Goal: Information Seeking & Learning: Learn about a topic

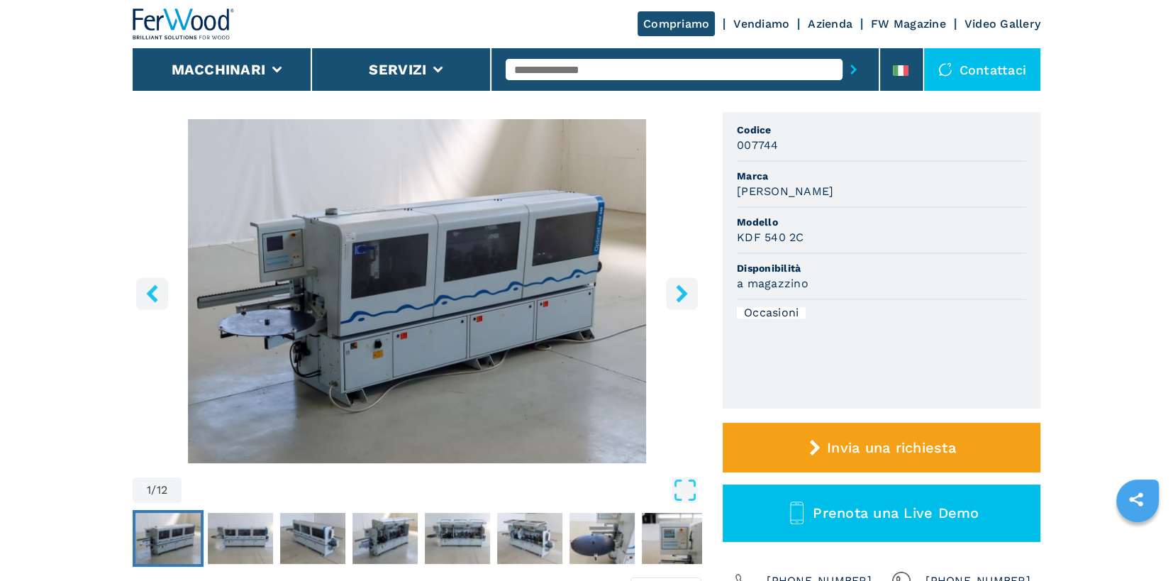
scroll to position [71, 0]
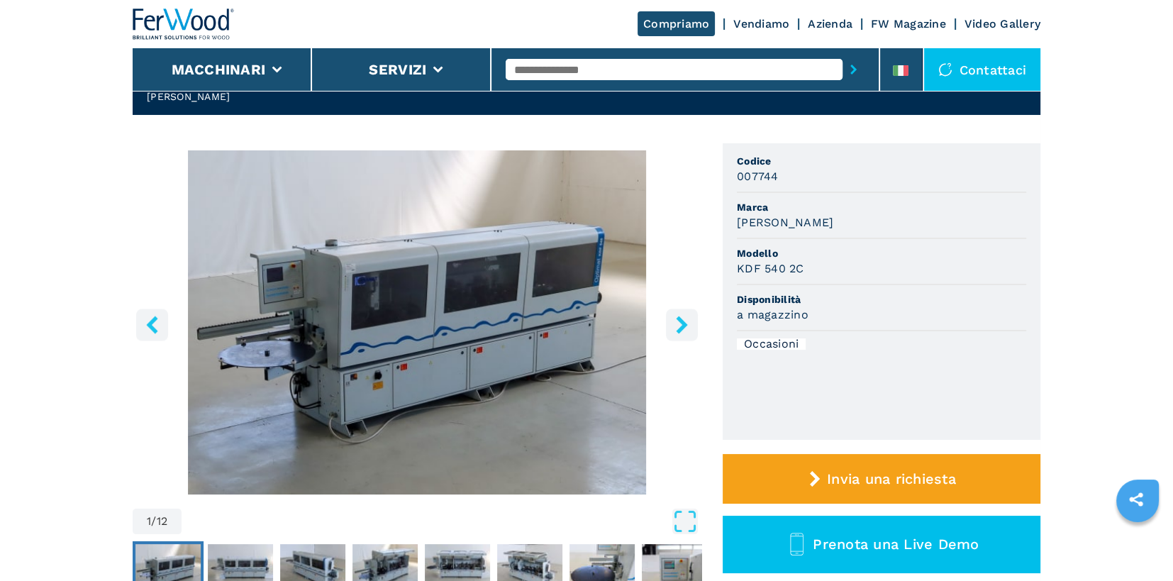
click at [683, 326] on icon "right-button" at bounding box center [681, 324] width 11 height 18
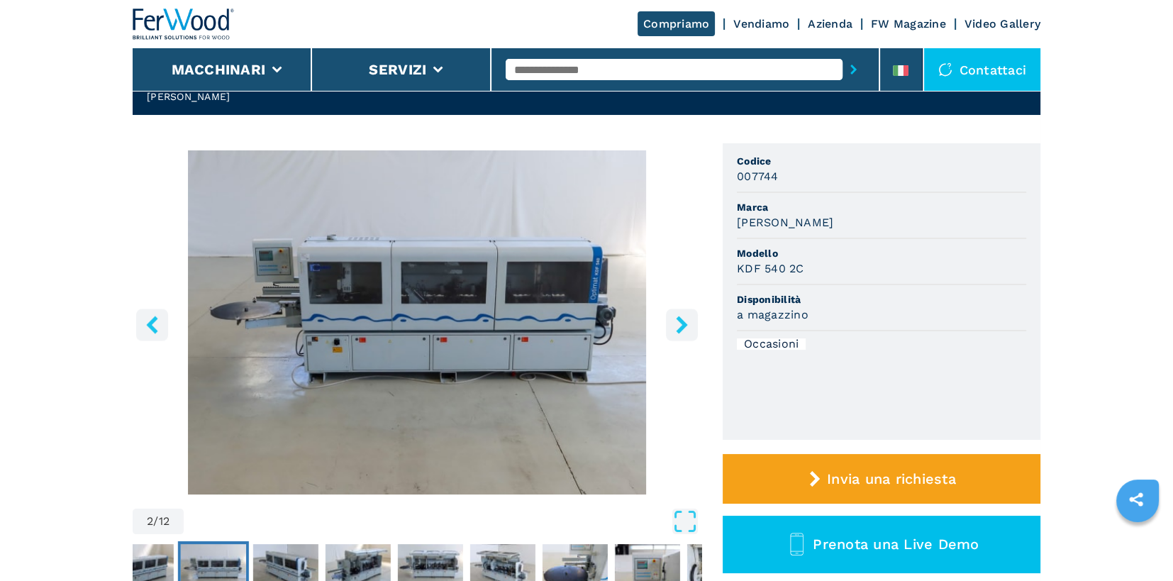
click at [683, 326] on icon "right-button" at bounding box center [681, 324] width 11 height 18
click at [682, 332] on icon "right-button" at bounding box center [682, 324] width 18 height 18
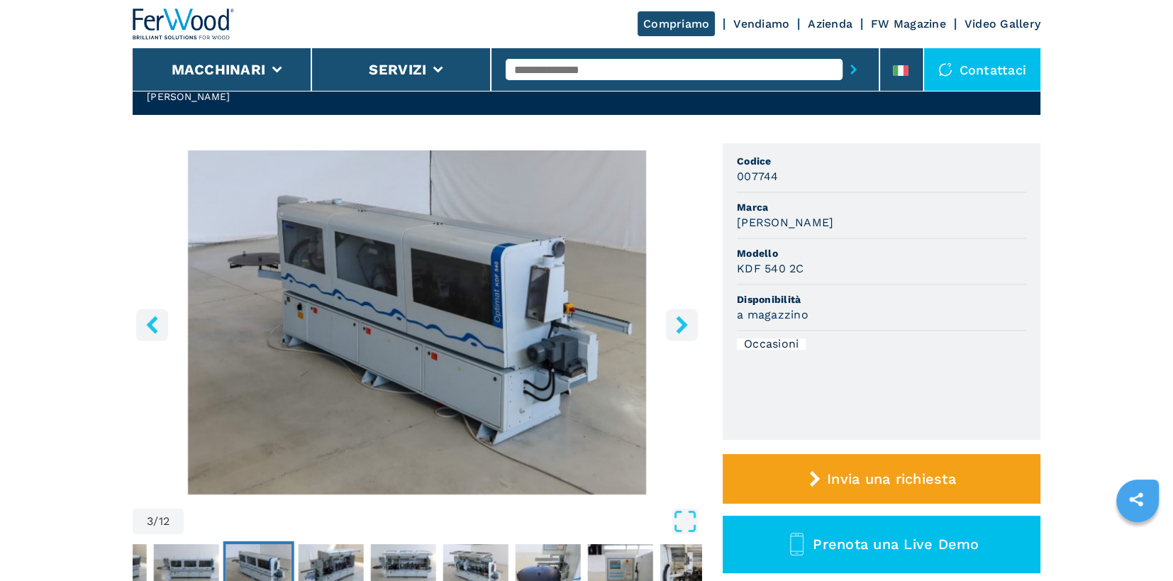
click at [684, 330] on icon "right-button" at bounding box center [682, 324] width 18 height 18
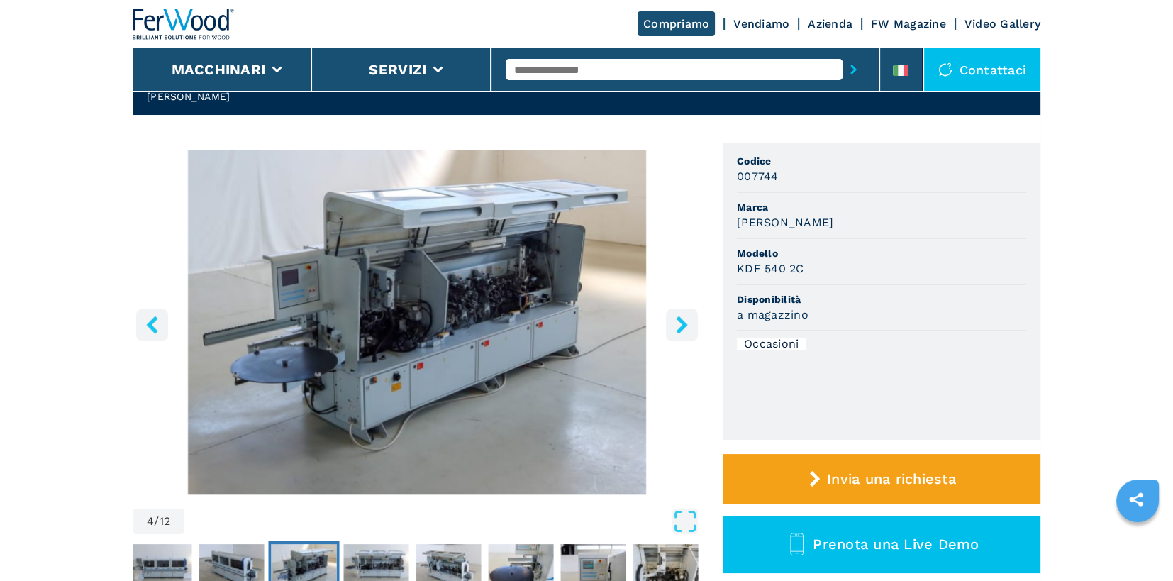
click at [684, 330] on icon "right-button" at bounding box center [682, 324] width 18 height 18
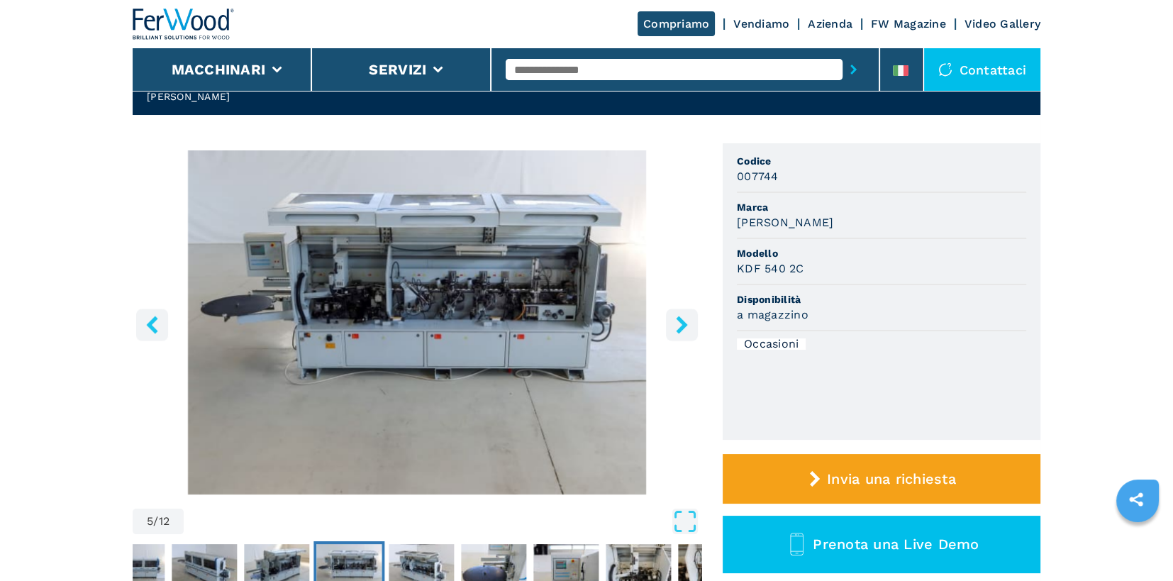
click at [684, 330] on icon "right-button" at bounding box center [682, 324] width 18 height 18
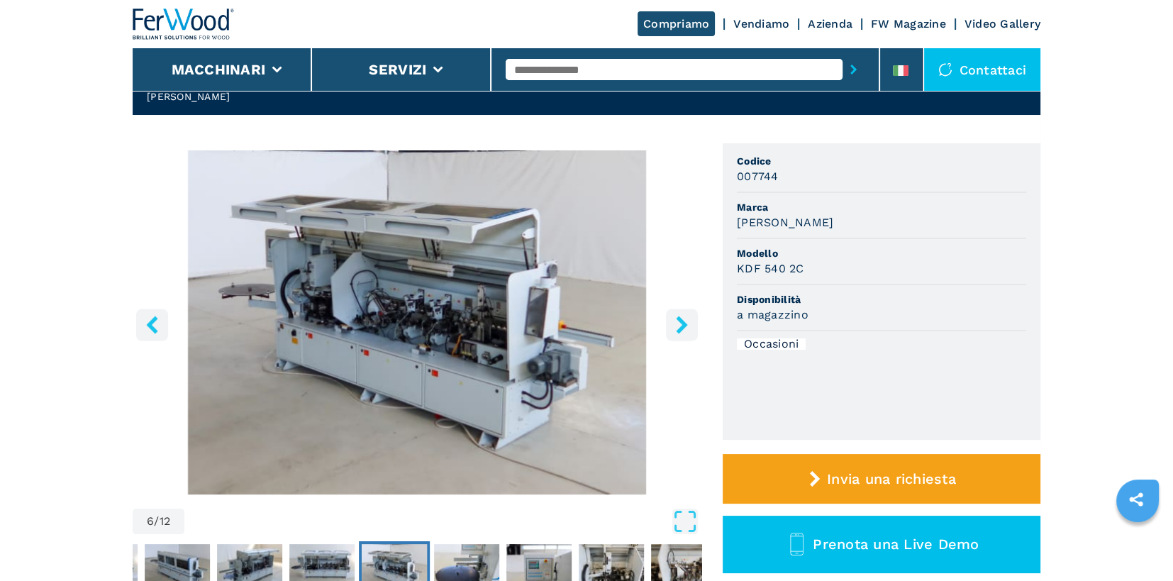
click at [684, 330] on icon "right-button" at bounding box center [682, 324] width 18 height 18
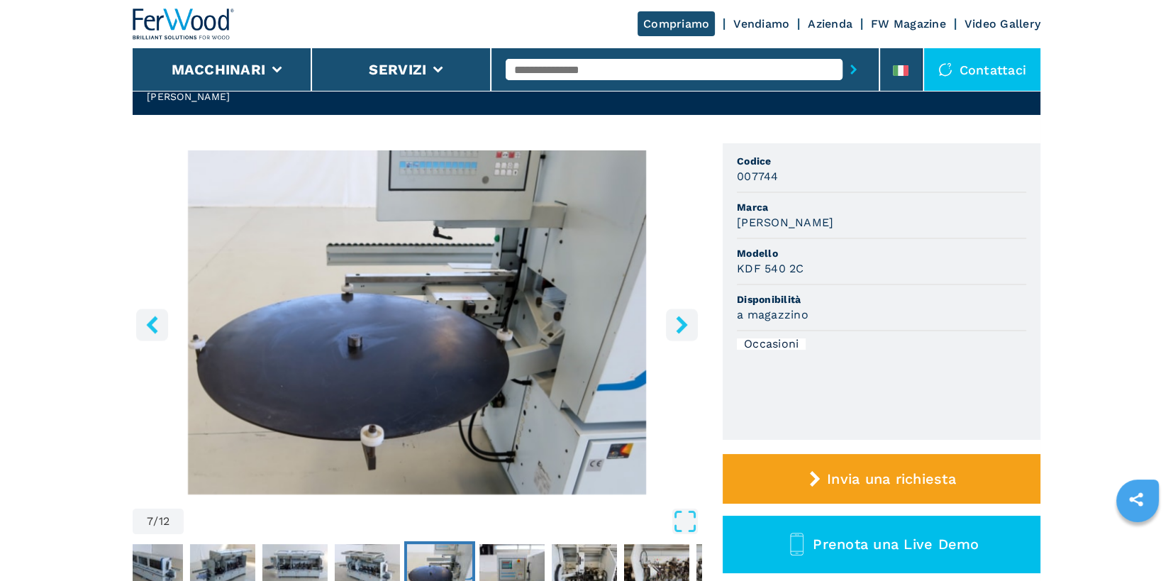
click at [684, 330] on icon "right-button" at bounding box center [682, 324] width 18 height 18
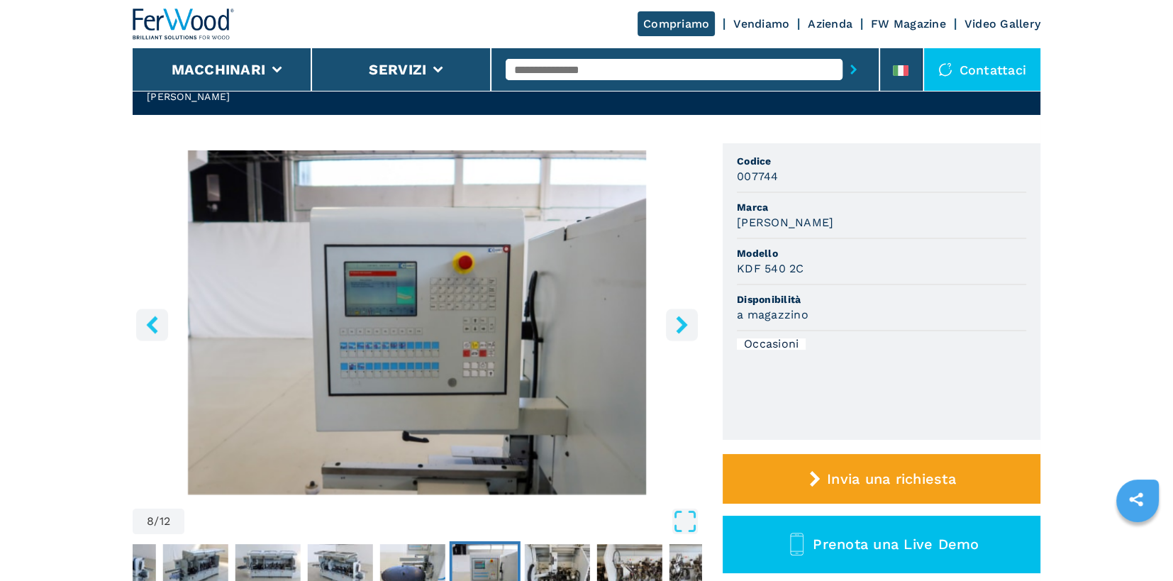
click at [684, 330] on icon "right-button" at bounding box center [682, 324] width 18 height 18
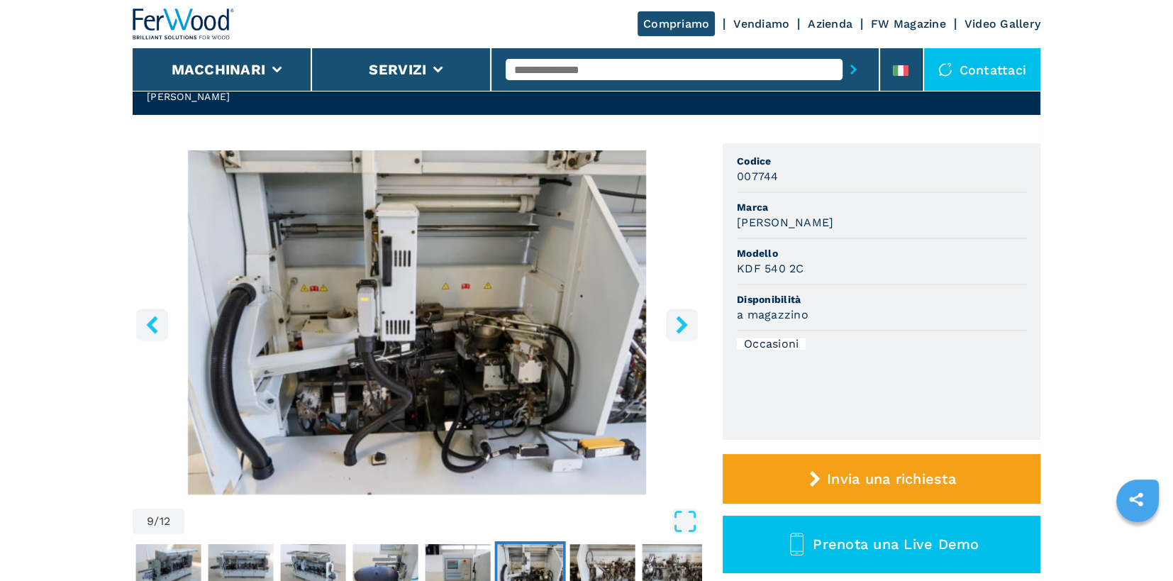
click at [684, 330] on icon "right-button" at bounding box center [682, 324] width 18 height 18
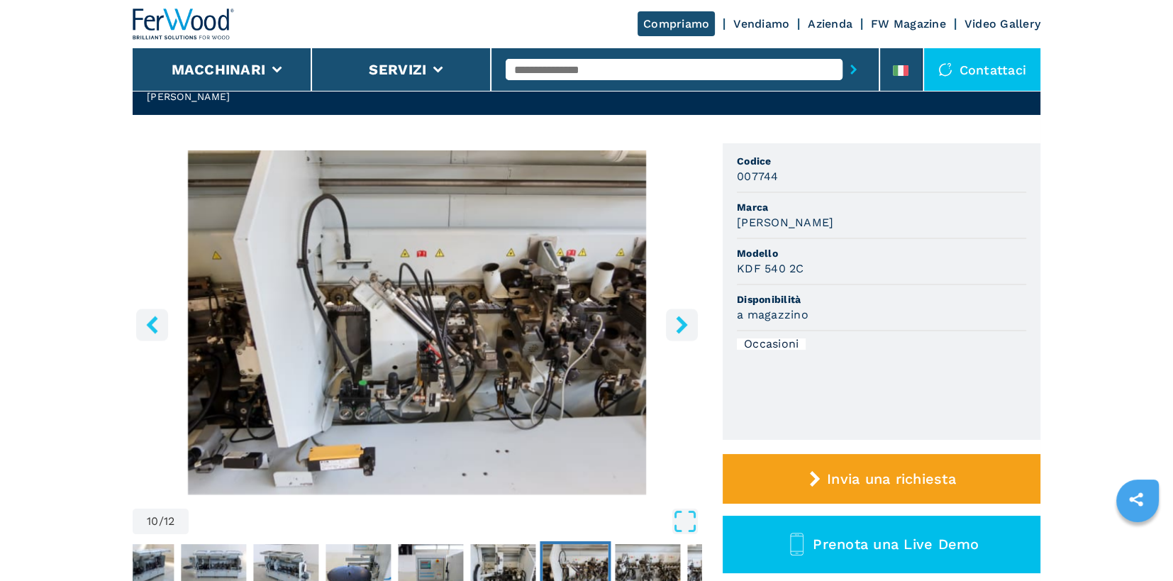
click at [684, 330] on icon "right-button" at bounding box center [682, 324] width 18 height 18
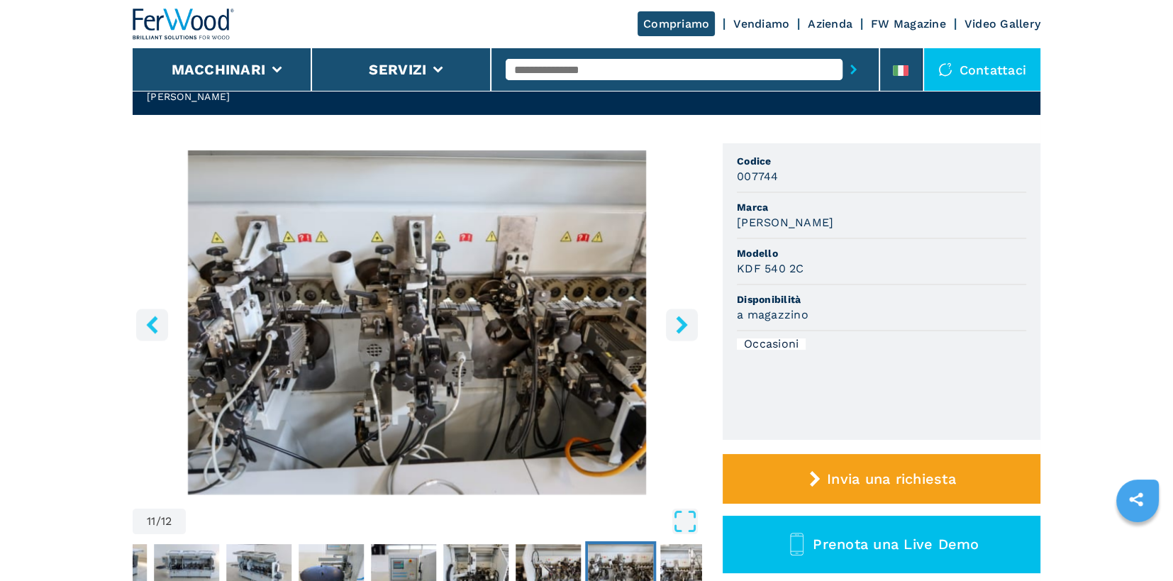
click at [684, 330] on icon "right-button" at bounding box center [682, 324] width 18 height 18
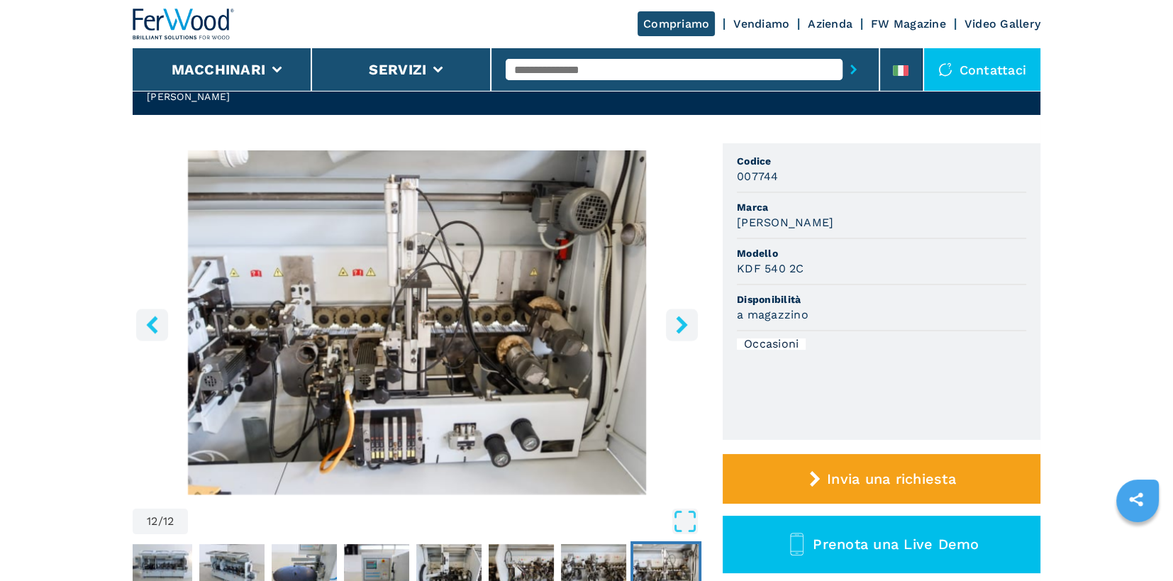
click at [684, 330] on icon "right-button" at bounding box center [682, 324] width 18 height 18
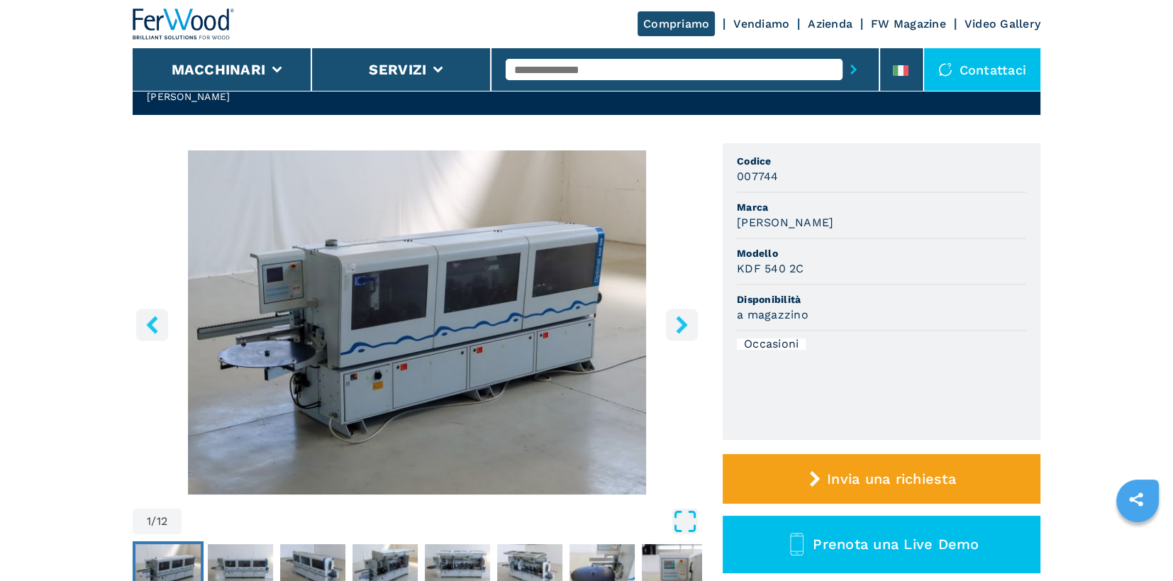
click at [685, 518] on icon "Open Fullscreen" at bounding box center [685, 521] width 26 height 26
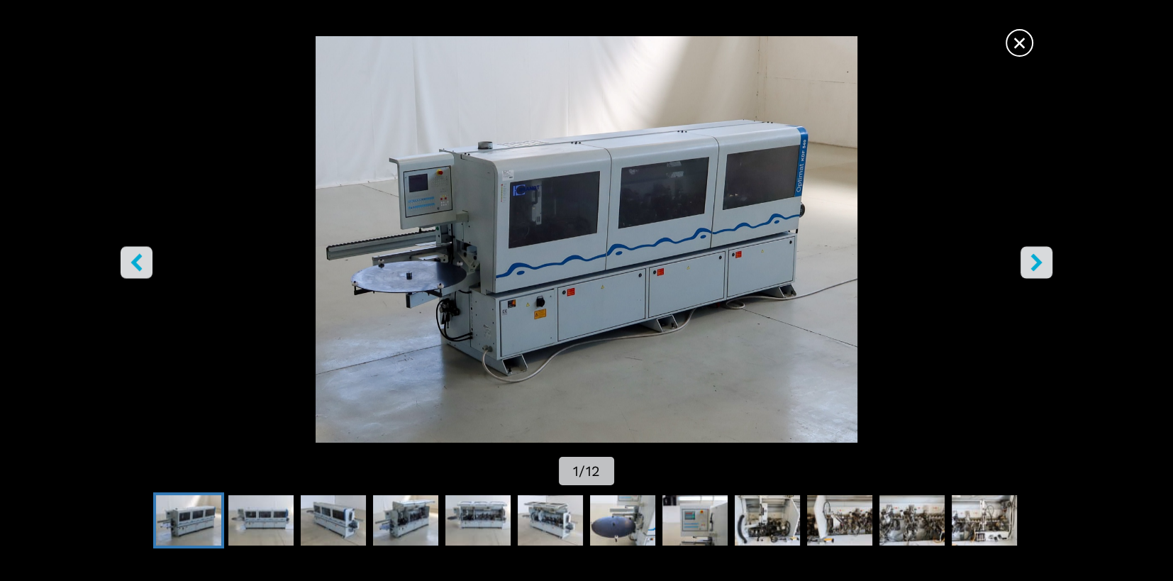
click at [1037, 261] on icon "right-button" at bounding box center [1035, 262] width 11 height 18
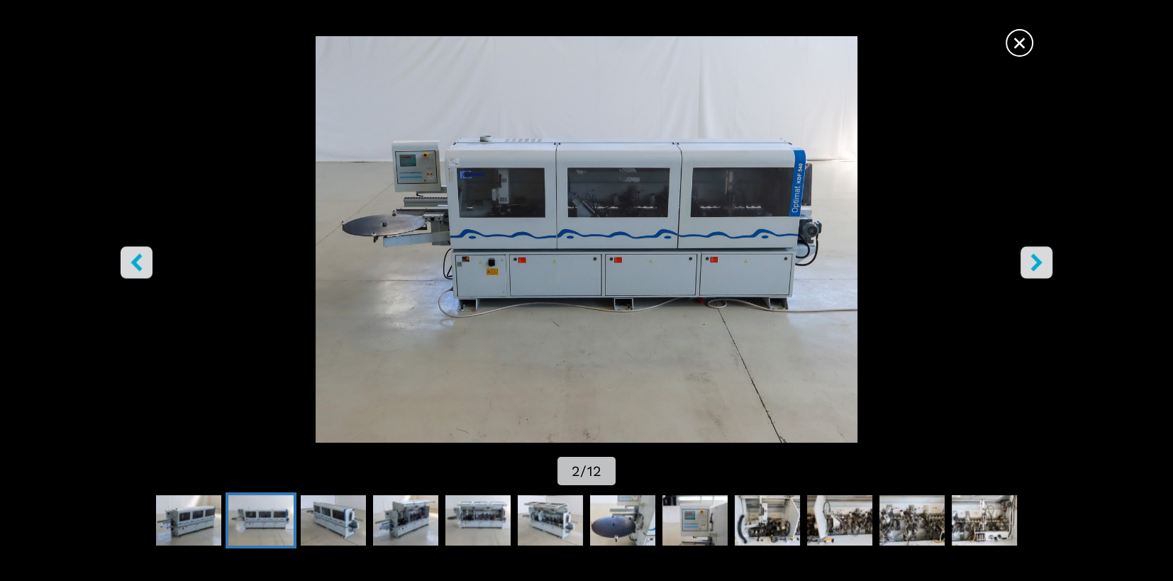
click at [1037, 261] on icon "right-button" at bounding box center [1035, 262] width 11 height 18
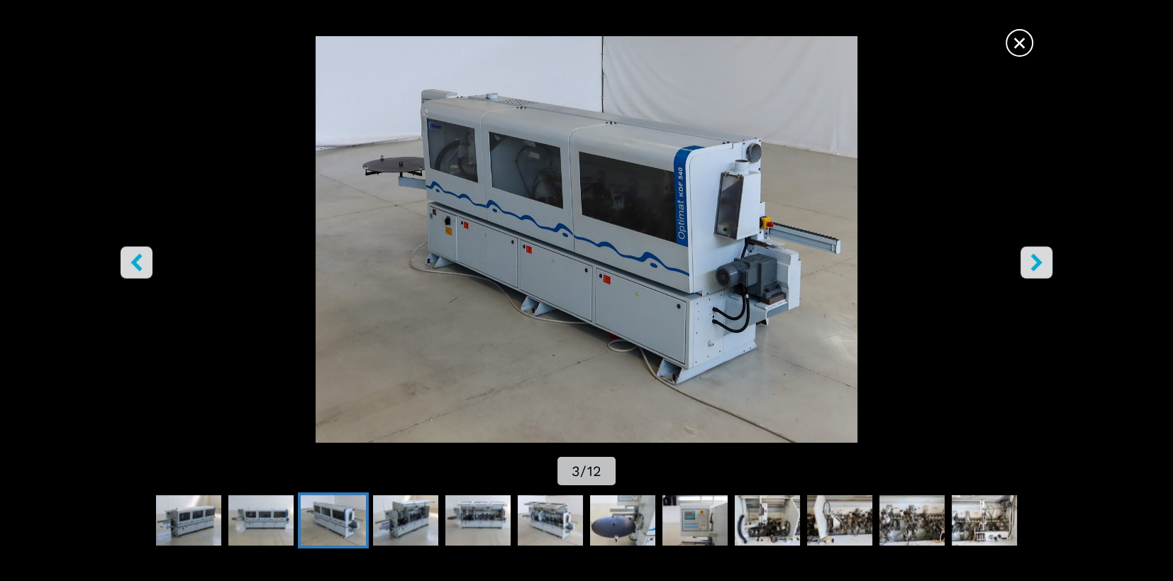
click at [1037, 261] on icon "right-button" at bounding box center [1035, 262] width 11 height 18
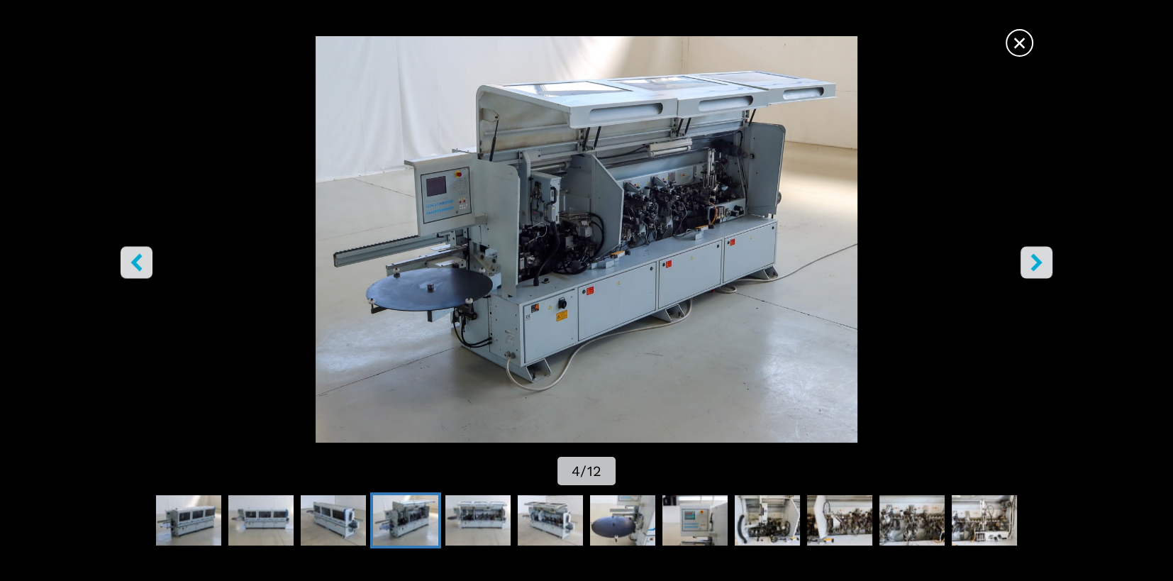
click at [1037, 261] on icon "right-button" at bounding box center [1035, 262] width 11 height 18
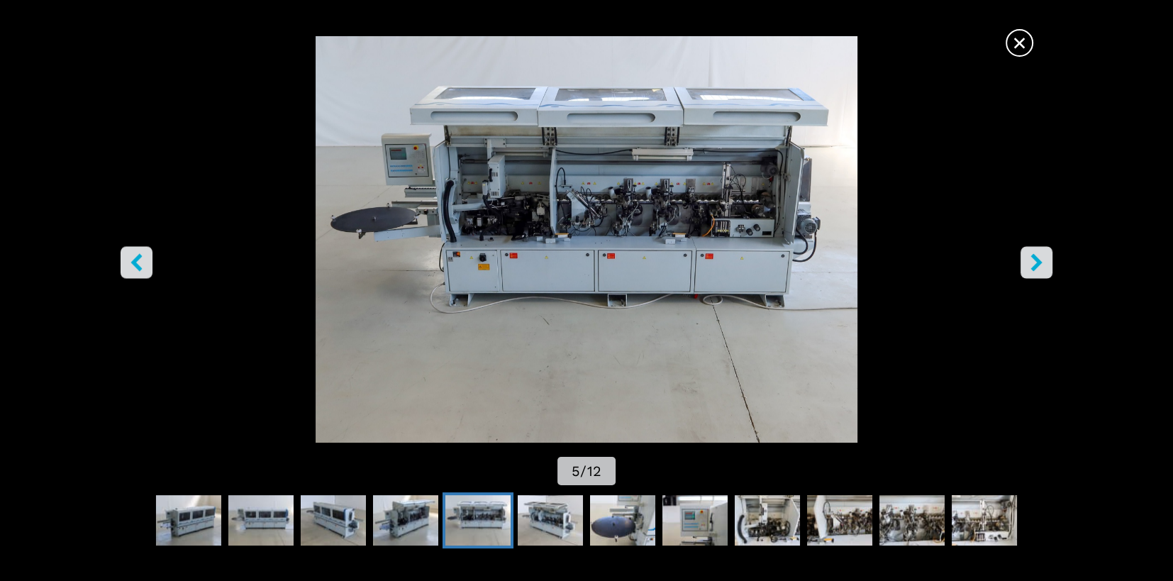
click at [1037, 261] on icon "right-button" at bounding box center [1035, 262] width 11 height 18
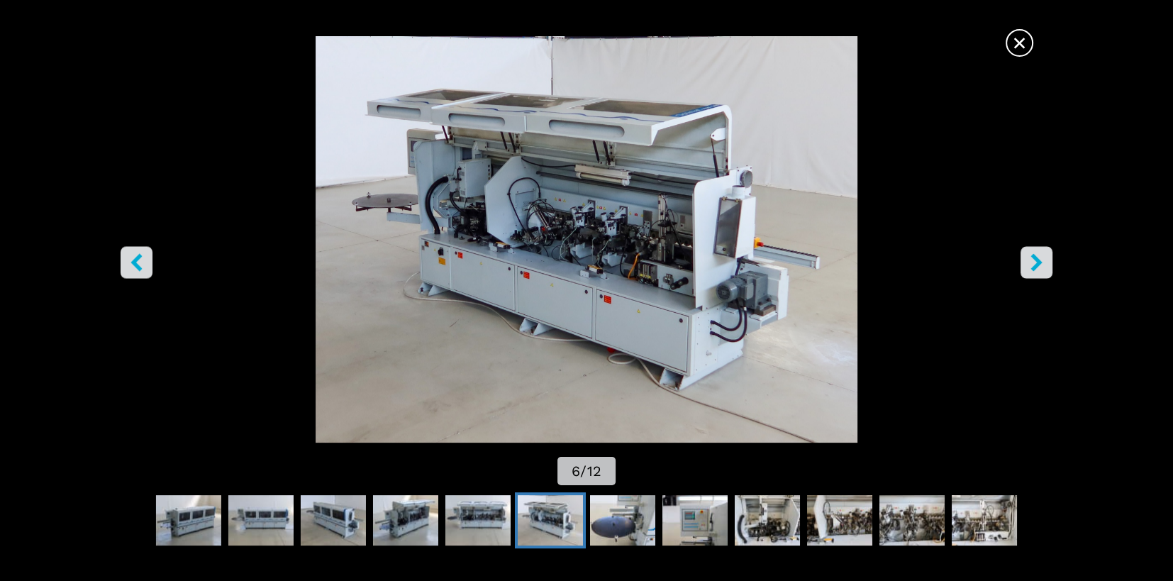
click at [1037, 261] on icon "right-button" at bounding box center [1035, 262] width 11 height 18
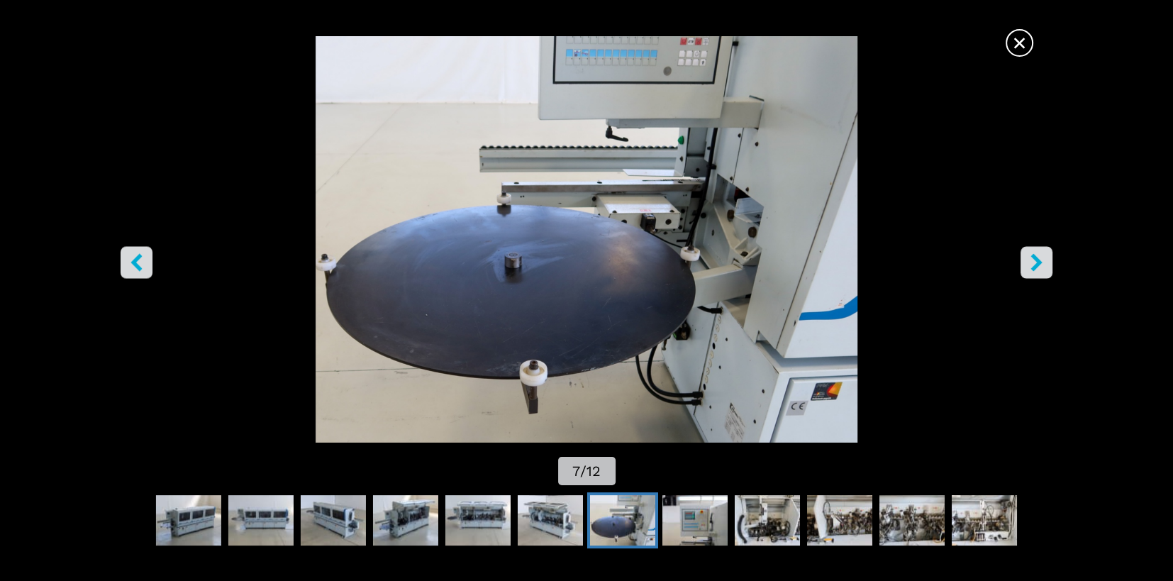
click at [1037, 261] on icon "right-button" at bounding box center [1035, 262] width 11 height 18
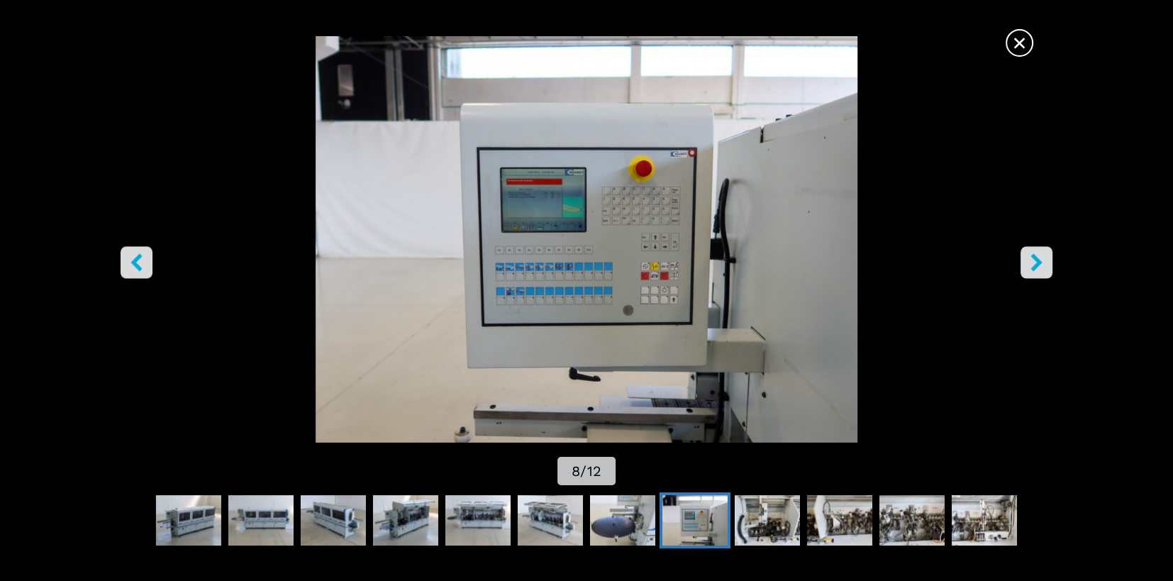
click at [1037, 261] on icon "right-button" at bounding box center [1035, 262] width 11 height 18
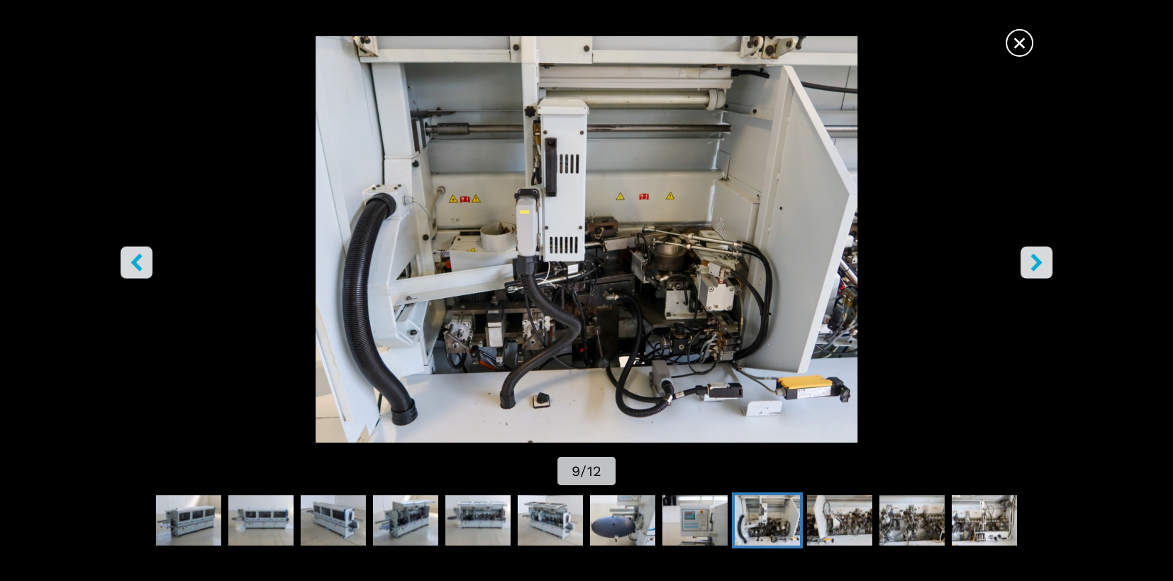
click at [1037, 261] on icon "right-button" at bounding box center [1035, 262] width 11 height 18
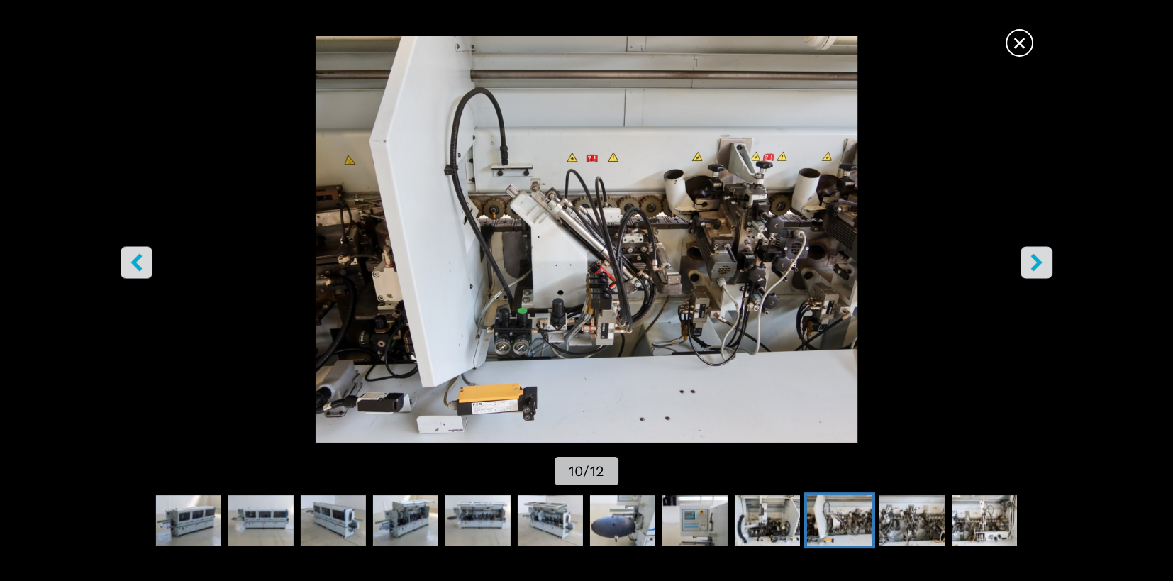
click at [1037, 261] on icon "right-button" at bounding box center [1035, 262] width 11 height 18
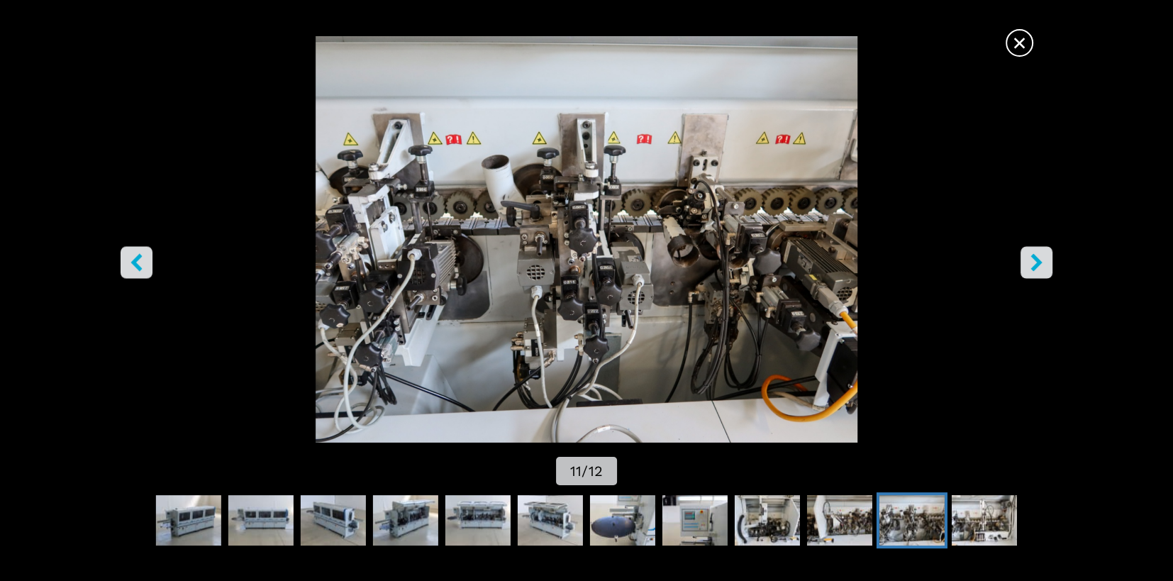
click at [1037, 261] on icon "right-button" at bounding box center [1035, 262] width 11 height 18
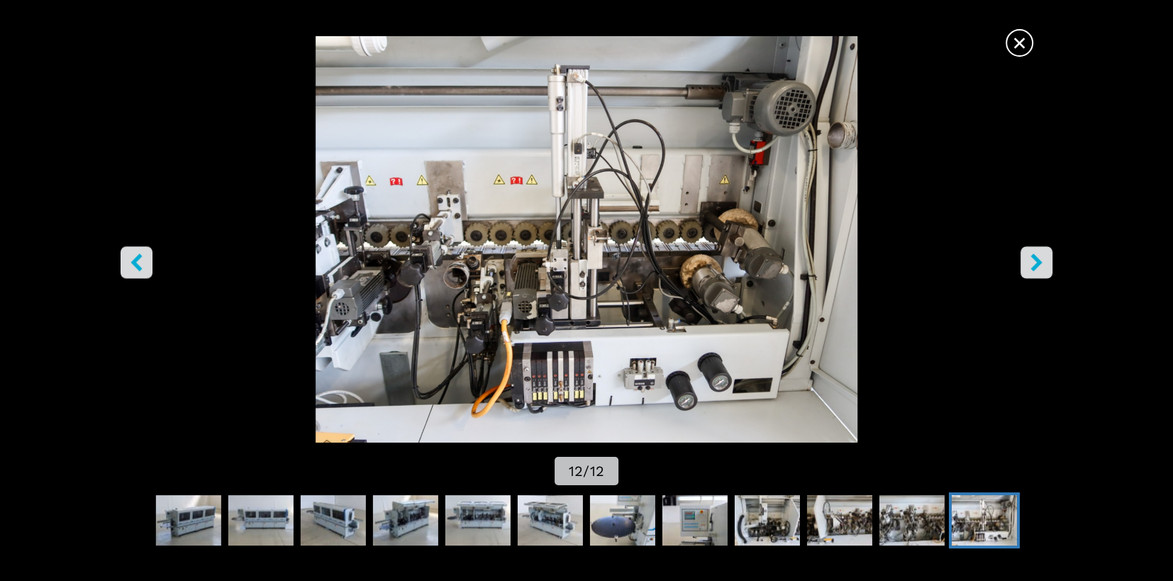
click at [132, 261] on icon "left-button" at bounding box center [136, 262] width 11 height 18
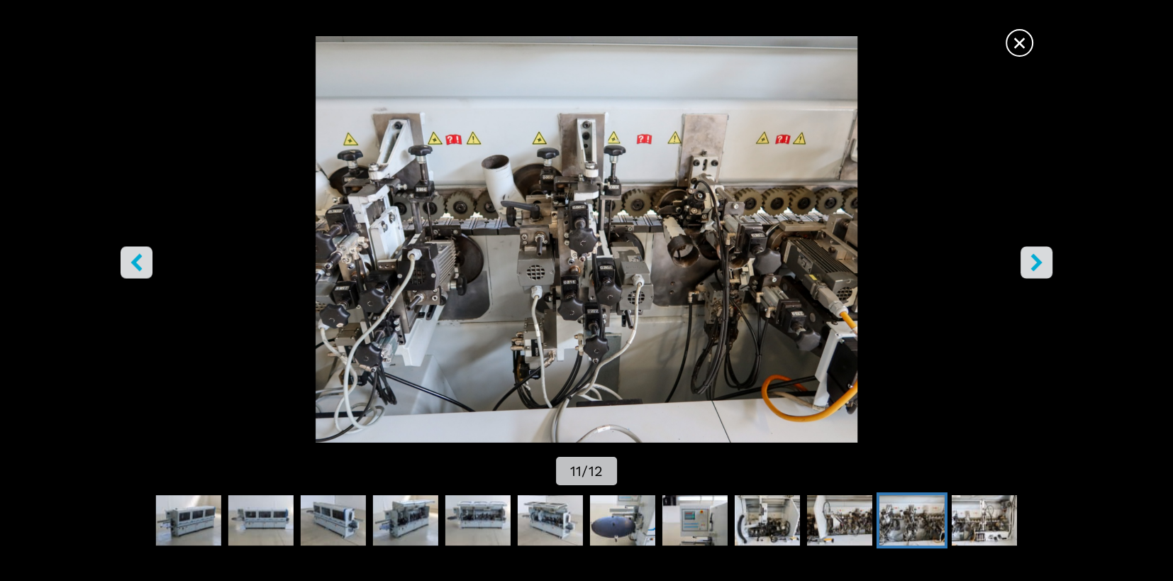
click at [132, 261] on icon "left-button" at bounding box center [136, 262] width 11 height 18
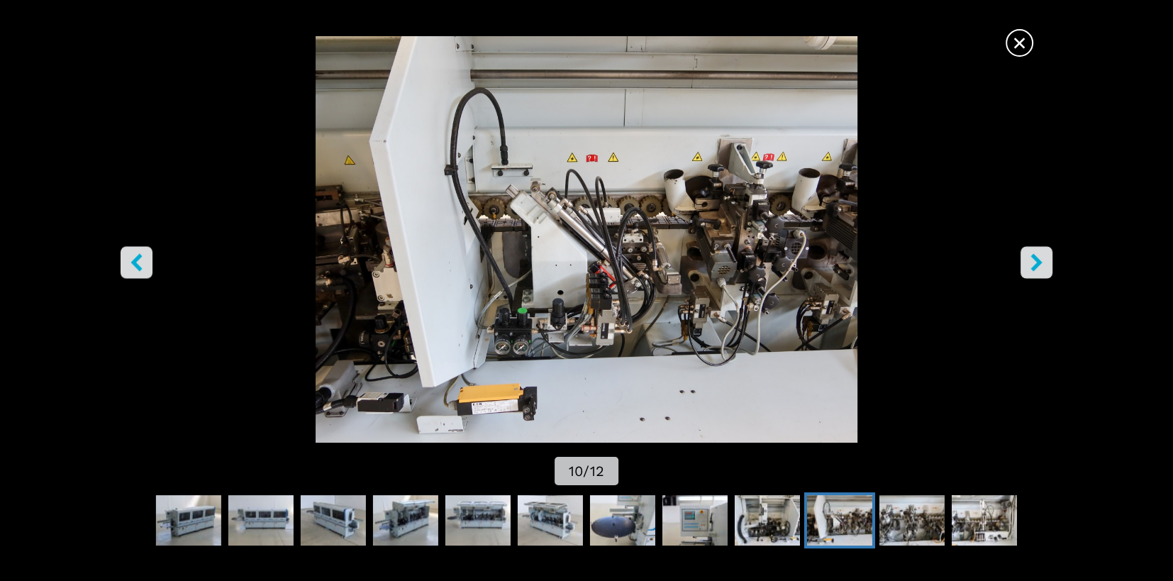
click at [132, 261] on icon "left-button" at bounding box center [136, 262] width 11 height 18
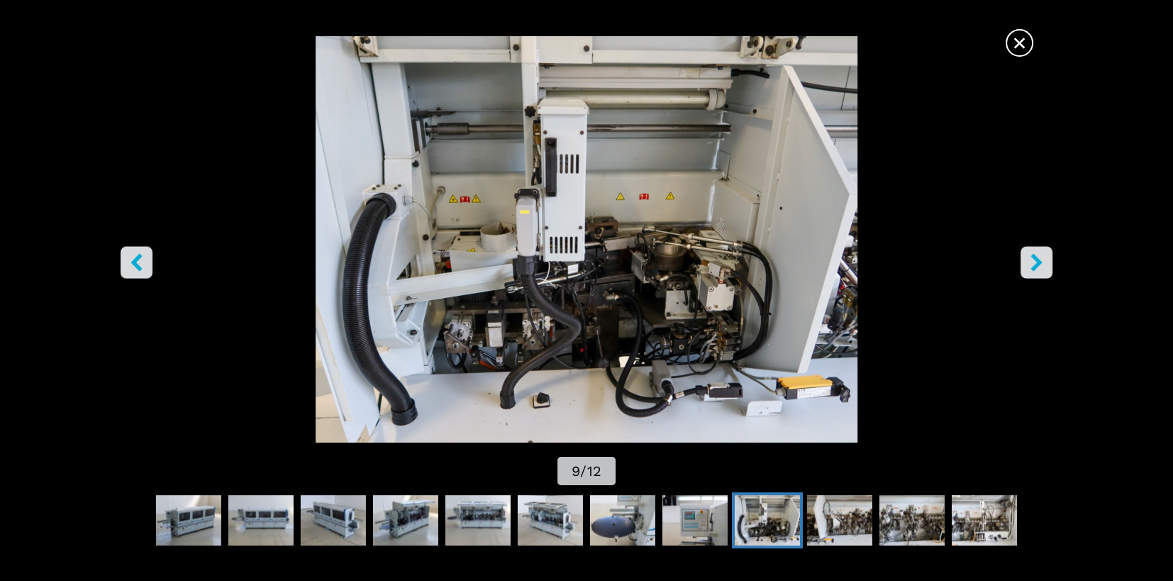
click at [132, 261] on icon "left-button" at bounding box center [136, 262] width 11 height 18
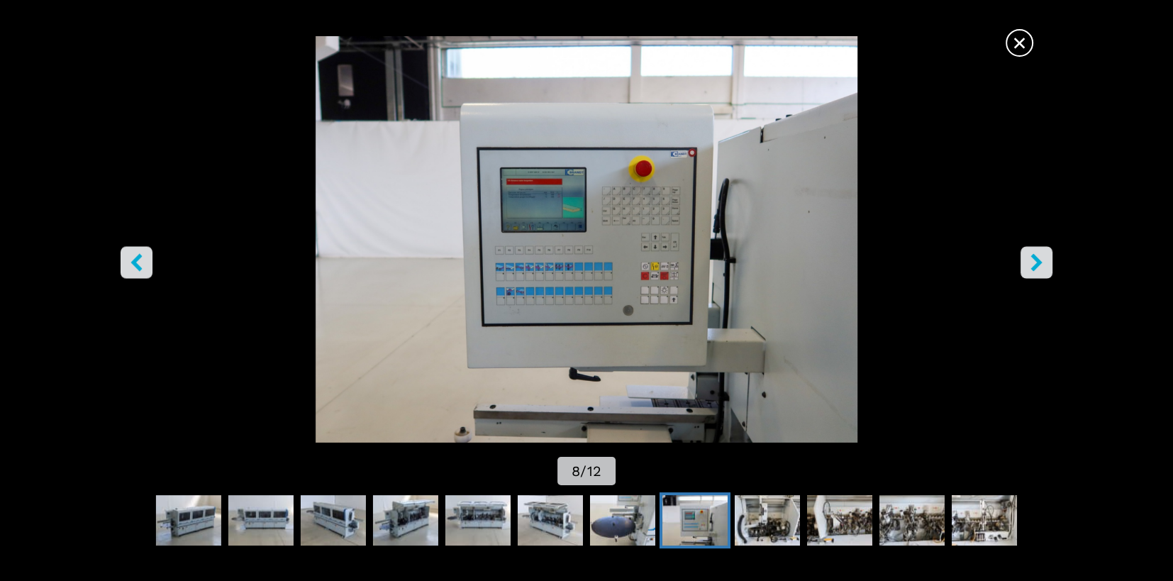
click at [1027, 252] on button "right-button" at bounding box center [1036, 262] width 32 height 32
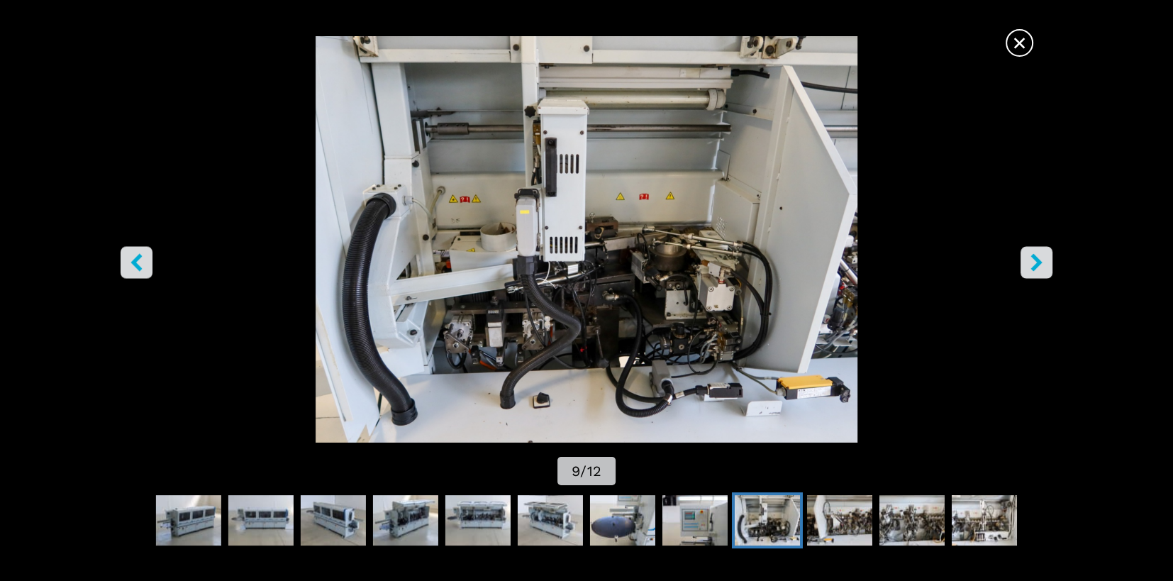
click at [1027, 252] on button "right-button" at bounding box center [1036, 262] width 32 height 32
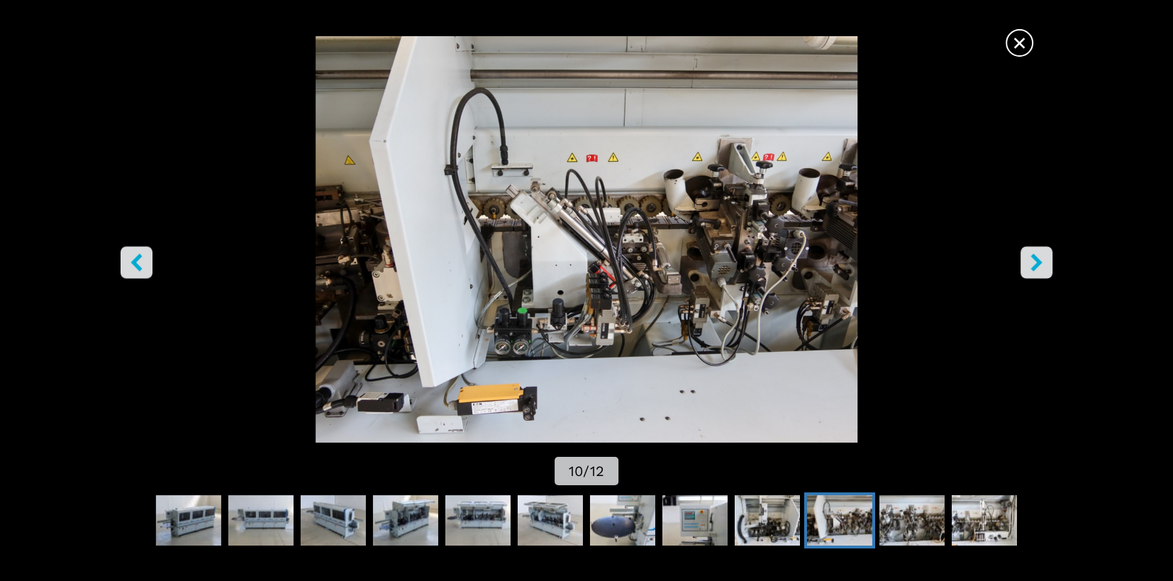
click at [1027, 252] on button "right-button" at bounding box center [1036, 262] width 32 height 32
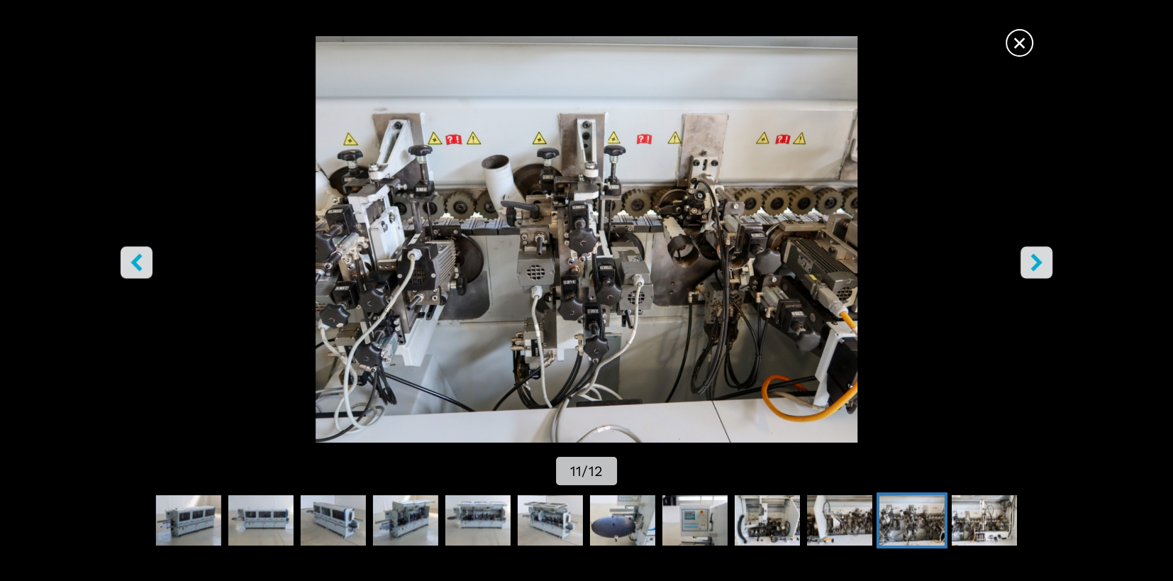
click at [1027, 252] on button "right-button" at bounding box center [1036, 262] width 32 height 32
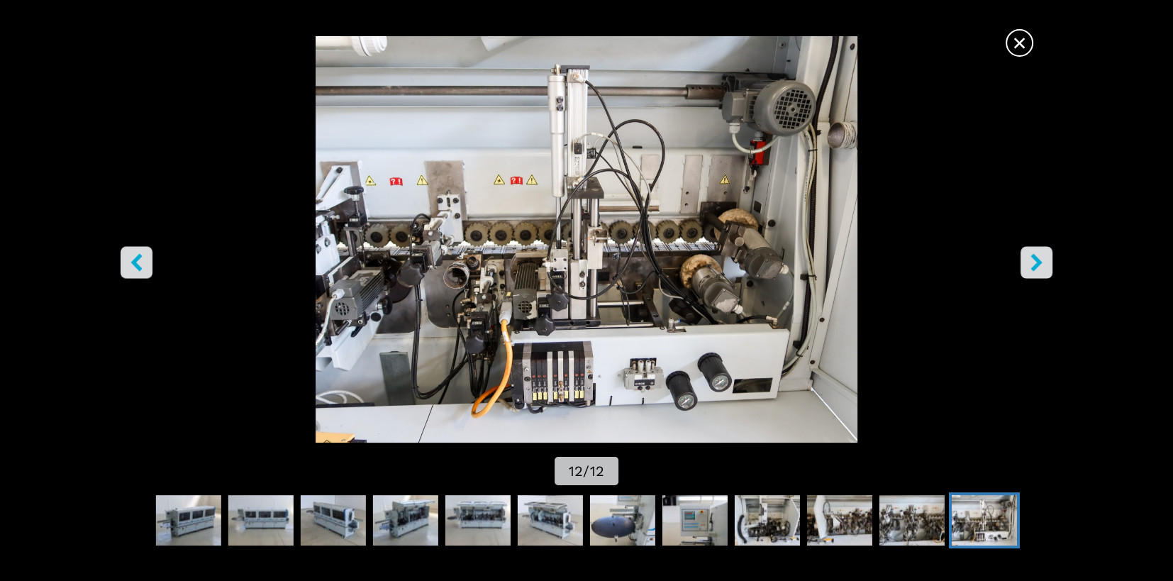
click at [143, 259] on icon "left-button" at bounding box center [137, 262] width 18 height 18
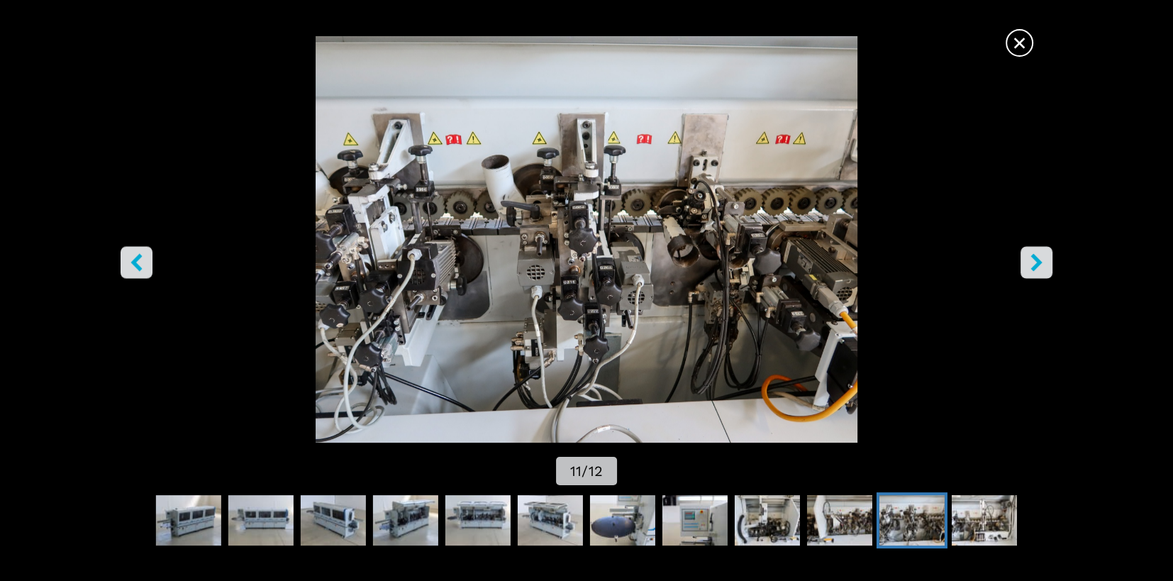
click at [143, 259] on icon "left-button" at bounding box center [137, 262] width 18 height 18
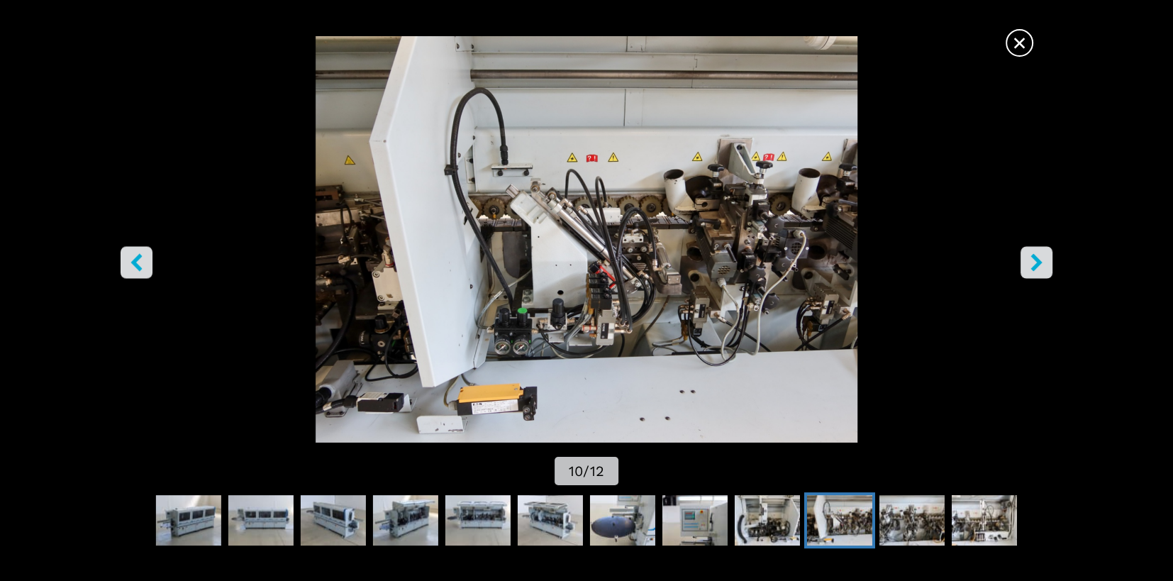
click at [143, 259] on icon "left-button" at bounding box center [137, 262] width 18 height 18
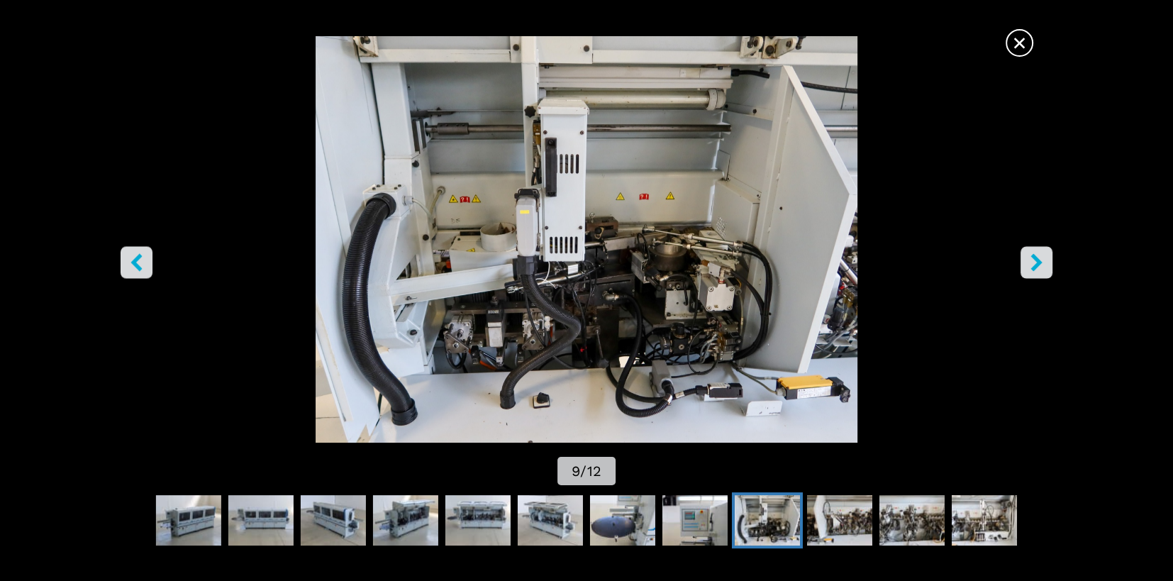
click at [1042, 267] on icon "right-button" at bounding box center [1036, 262] width 18 height 18
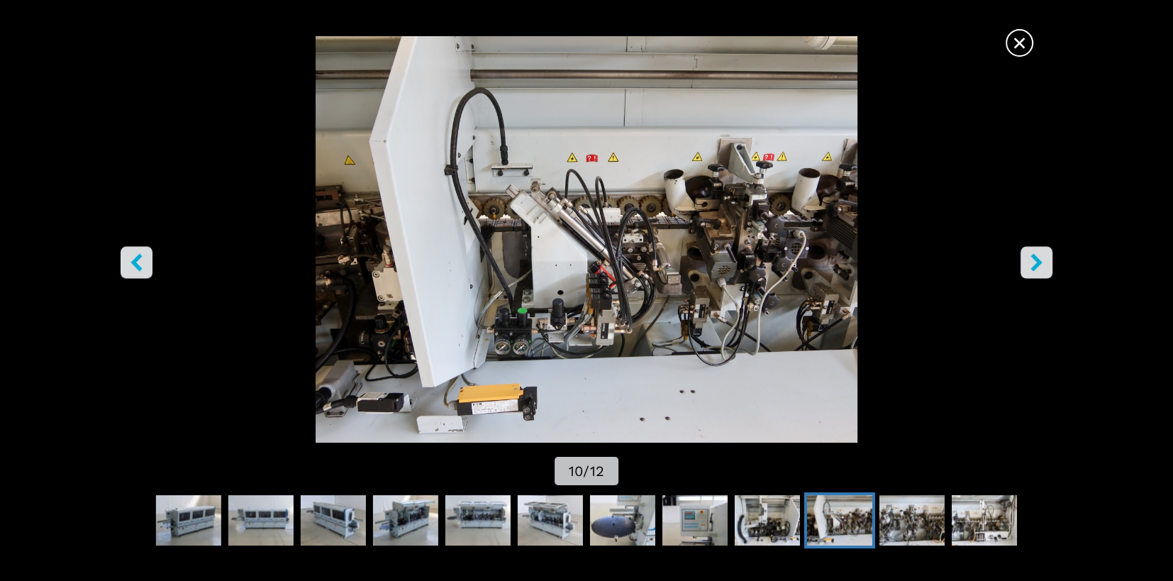
click at [1042, 267] on icon "right-button" at bounding box center [1036, 262] width 18 height 18
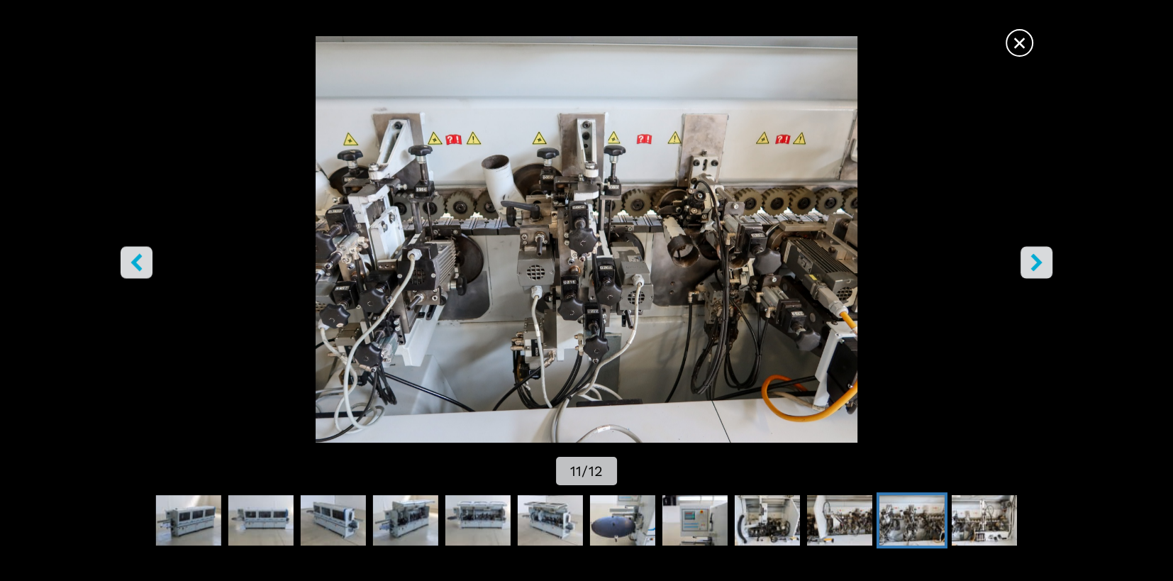
click at [1035, 259] on icon "right-button" at bounding box center [1035, 262] width 11 height 18
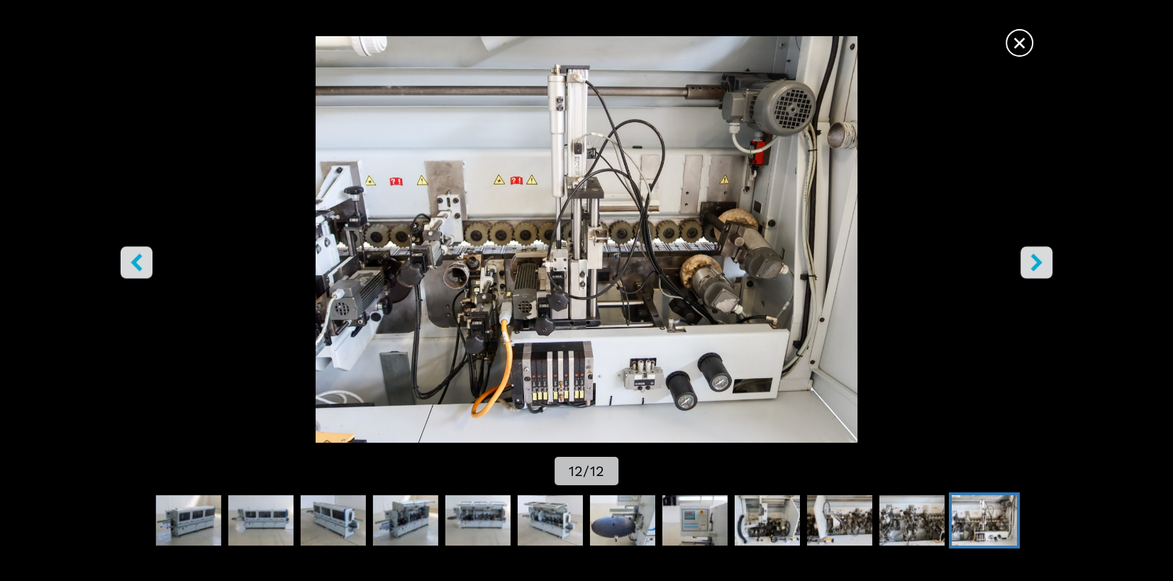
click at [147, 264] on button "left-button" at bounding box center [137, 262] width 32 height 32
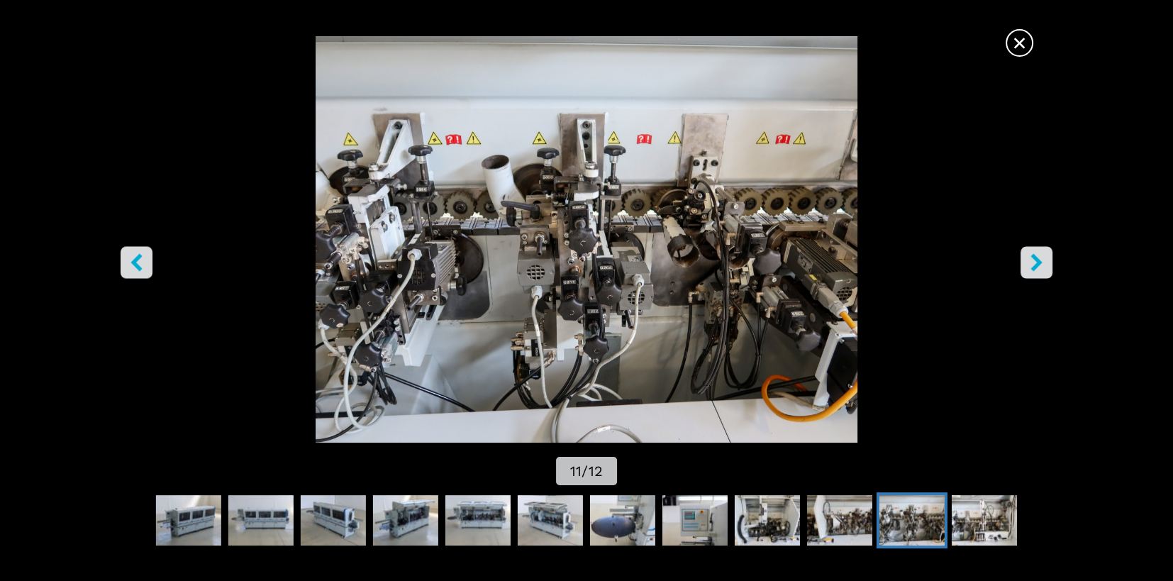
click at [147, 264] on button "left-button" at bounding box center [137, 262] width 32 height 32
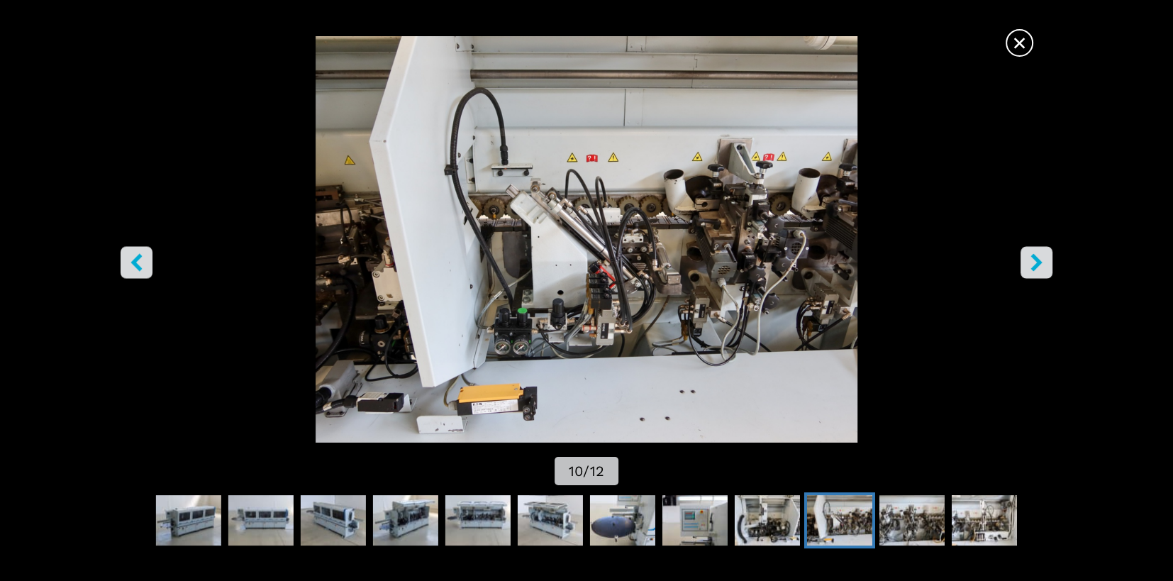
click at [147, 264] on button "left-button" at bounding box center [137, 262] width 32 height 32
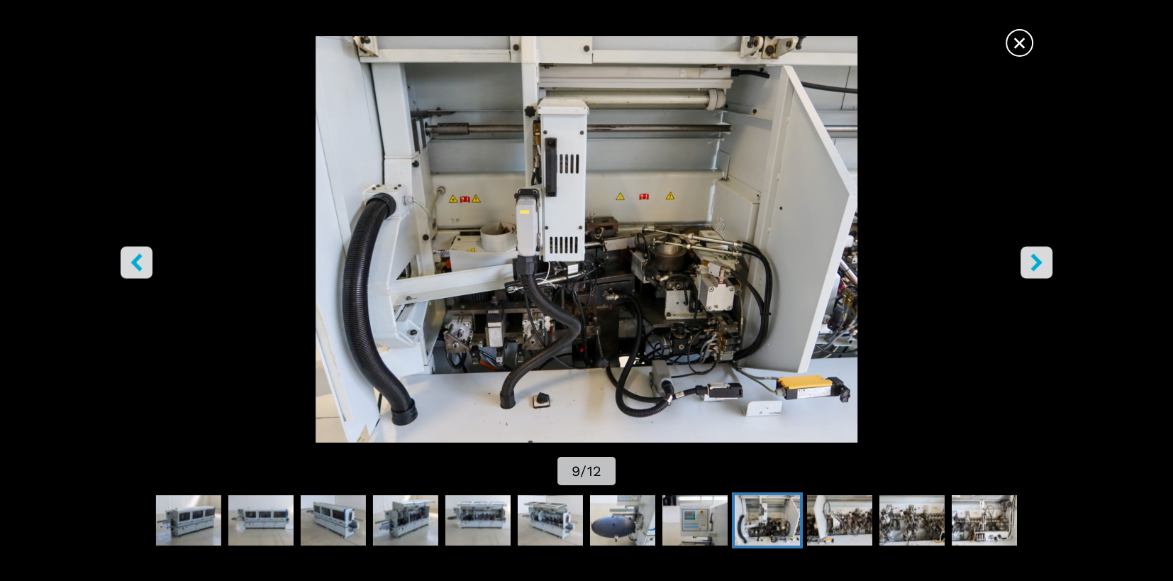
click at [147, 264] on button "left-button" at bounding box center [137, 262] width 32 height 32
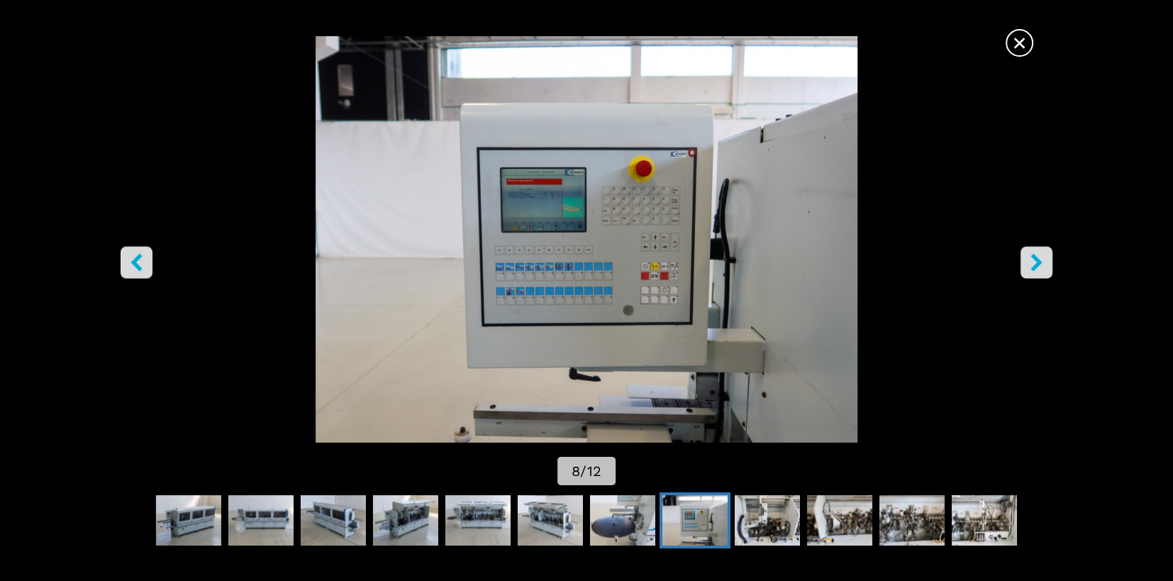
click at [147, 264] on button "left-button" at bounding box center [137, 262] width 32 height 32
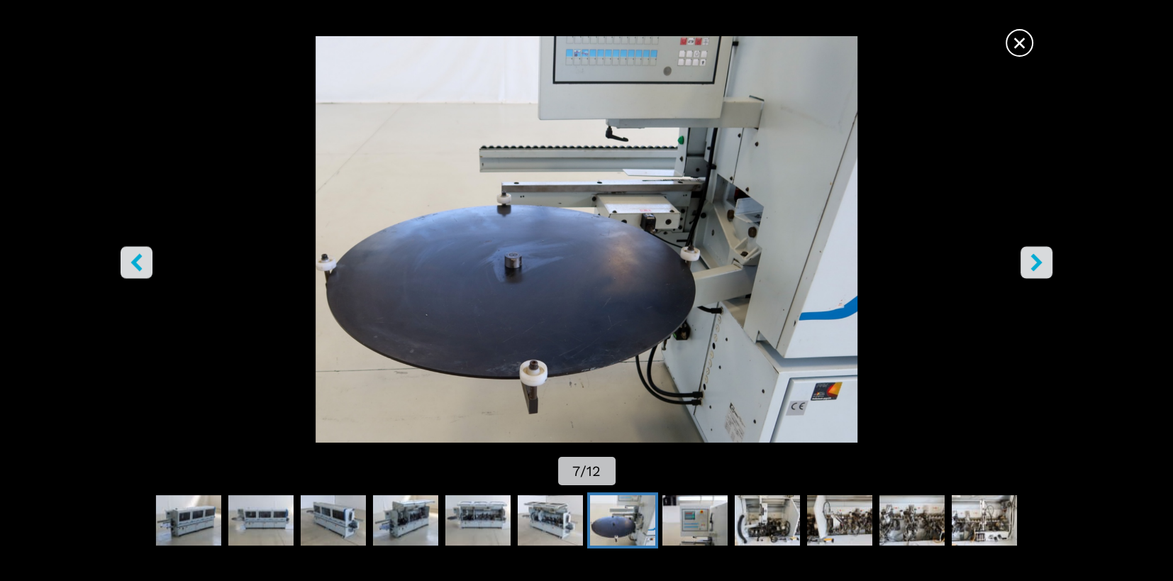
click at [1040, 267] on icon "right-button" at bounding box center [1036, 262] width 18 height 18
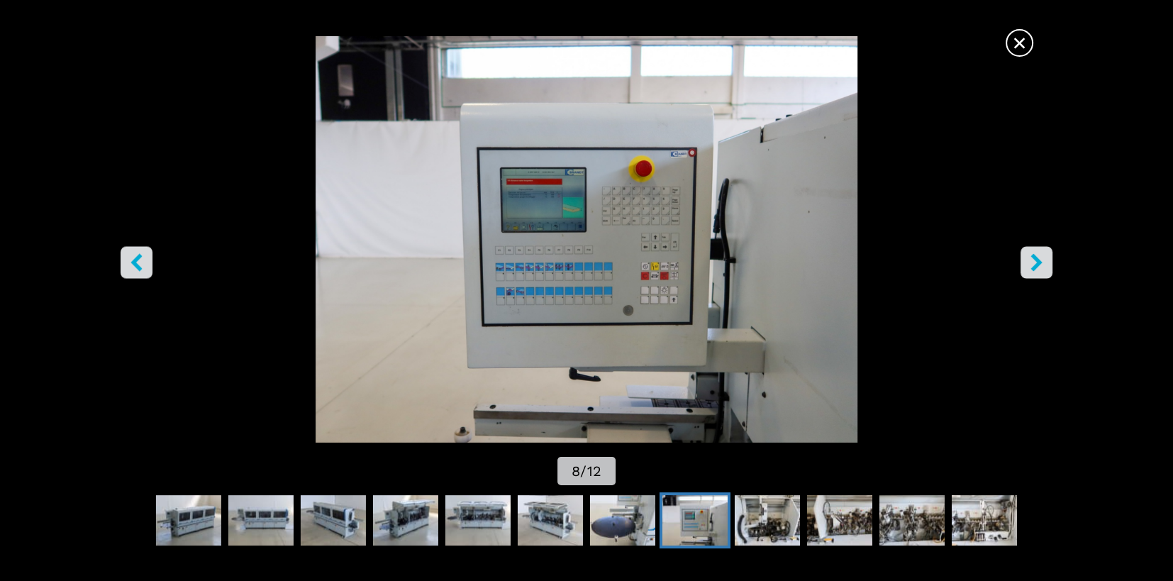
click at [1040, 267] on icon "right-button" at bounding box center [1036, 262] width 18 height 18
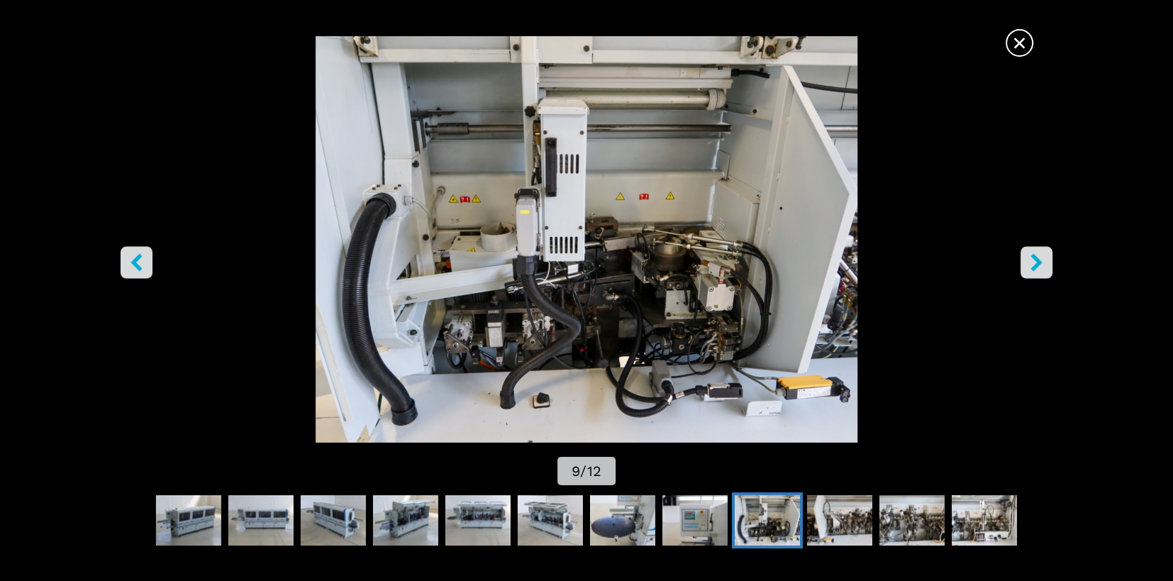
click at [1040, 267] on icon "right-button" at bounding box center [1036, 262] width 18 height 18
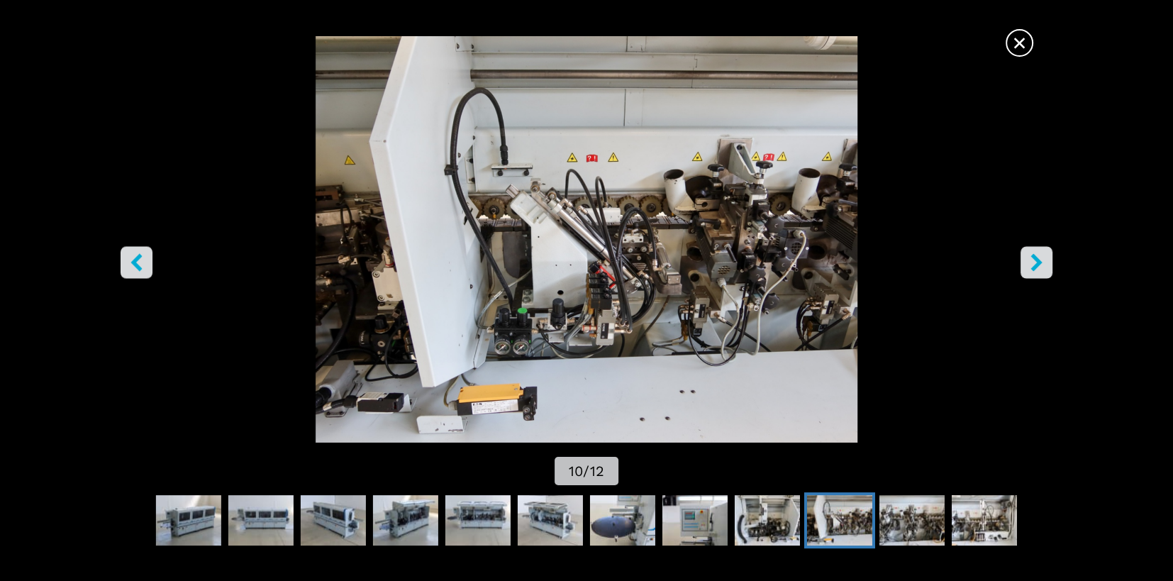
click at [1040, 268] on icon "right-button" at bounding box center [1036, 262] width 18 height 18
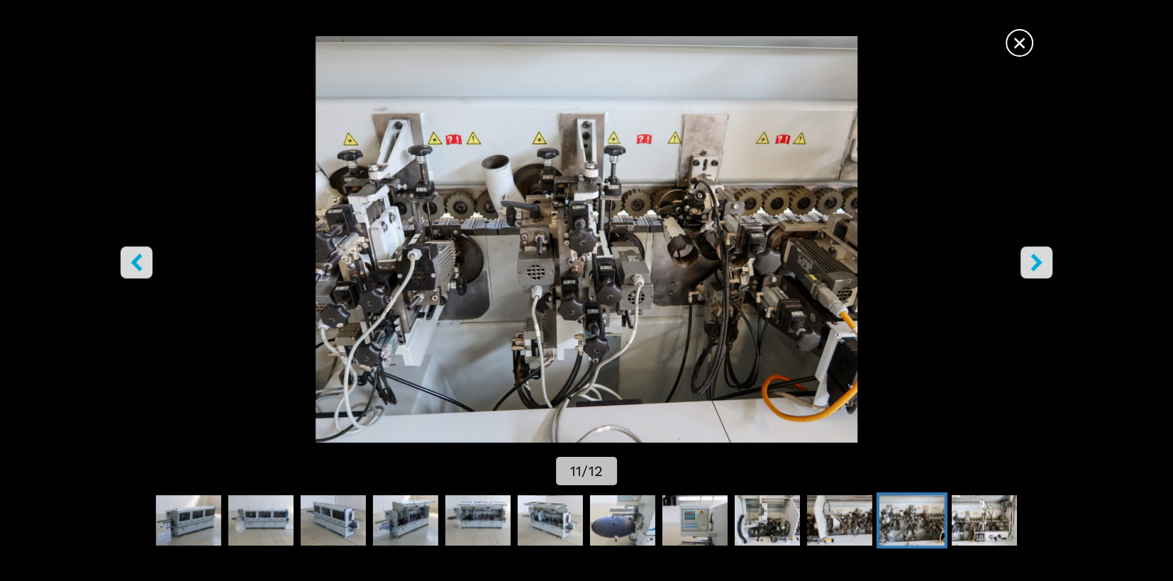
click at [1040, 268] on icon "right-button" at bounding box center [1036, 262] width 18 height 18
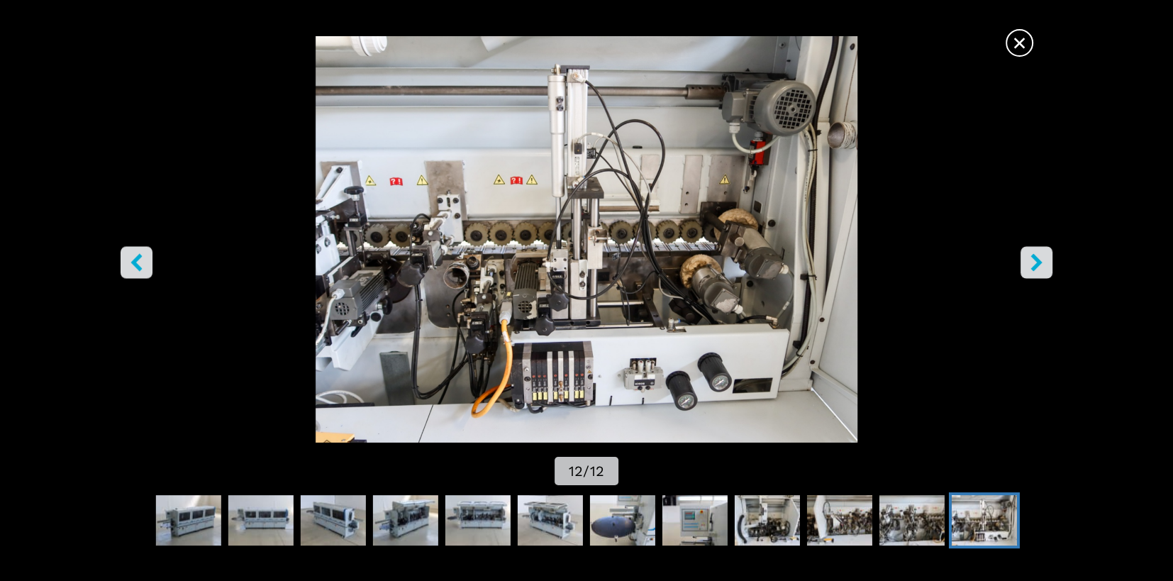
click at [1040, 268] on icon "right-button" at bounding box center [1036, 262] width 18 height 18
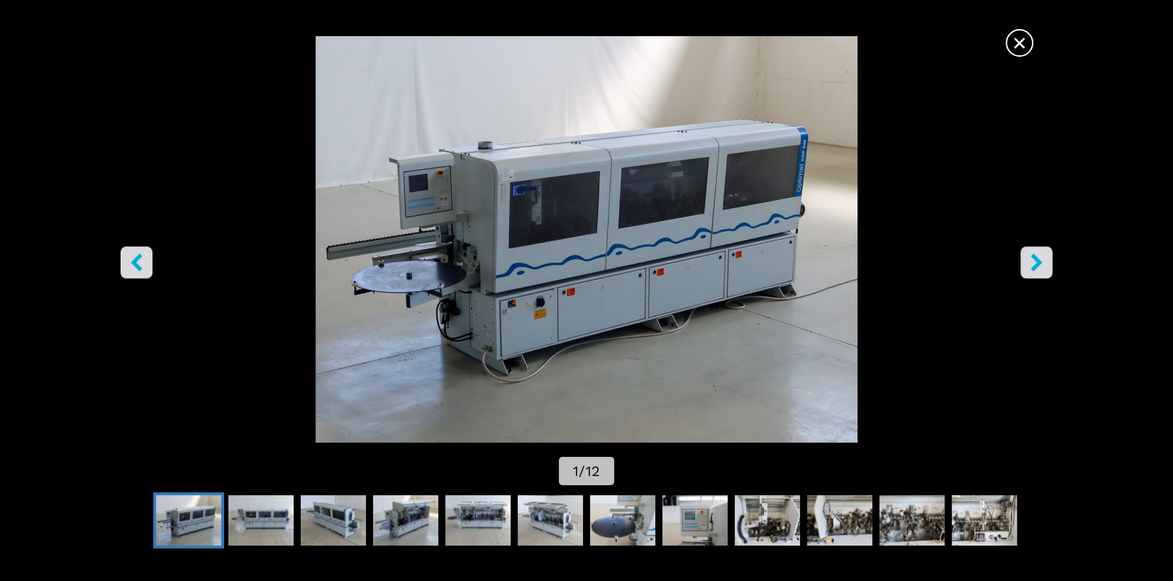
click at [1040, 268] on icon "right-button" at bounding box center [1036, 262] width 18 height 18
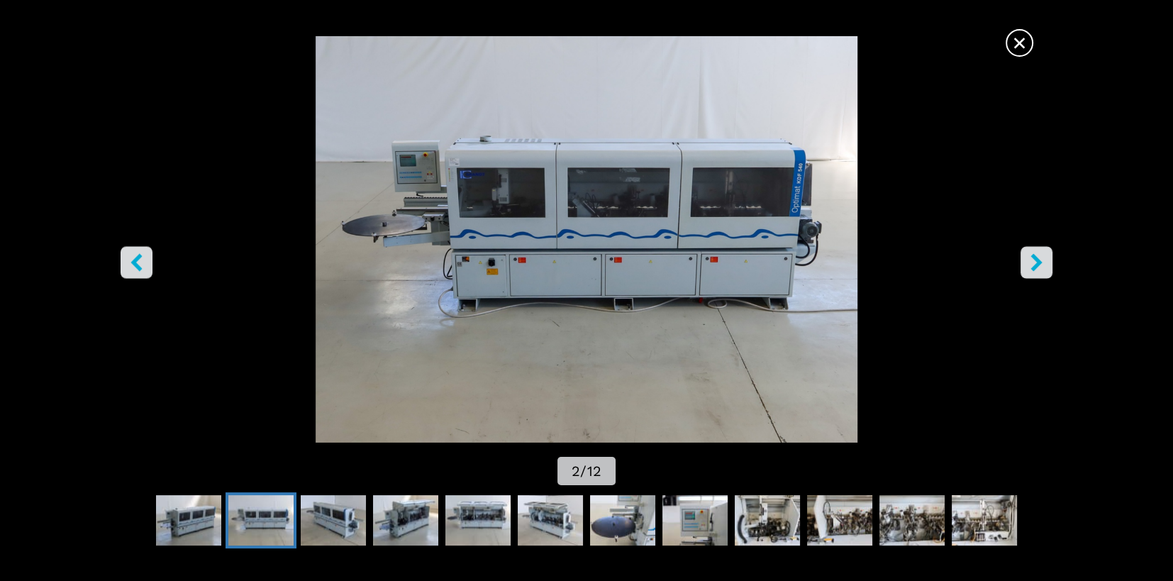
click at [1040, 268] on icon "right-button" at bounding box center [1036, 262] width 18 height 18
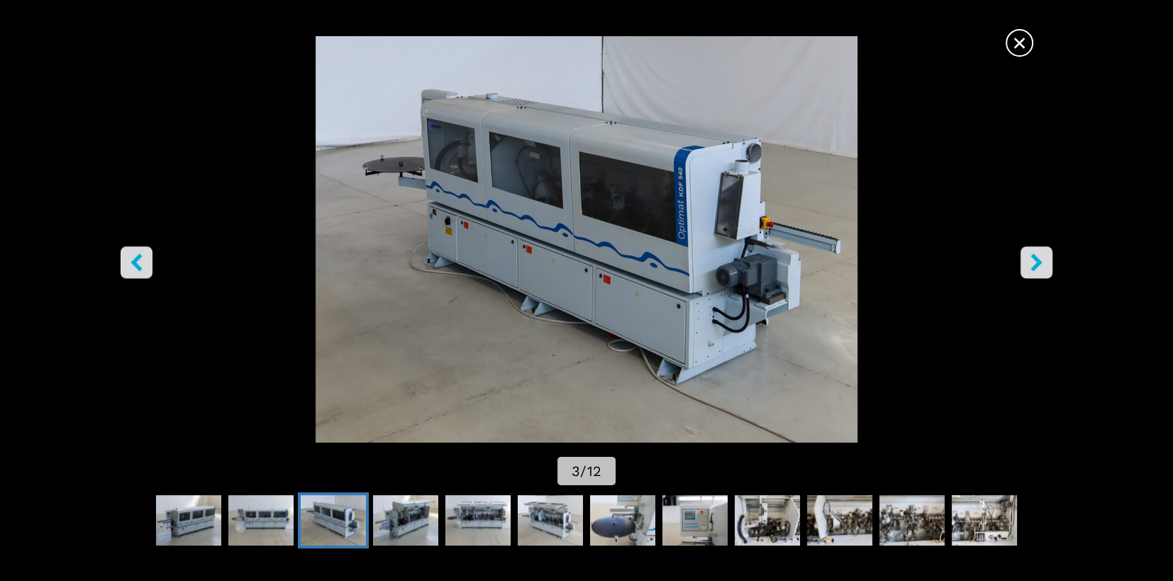
click at [1040, 268] on icon "right-button" at bounding box center [1036, 262] width 18 height 18
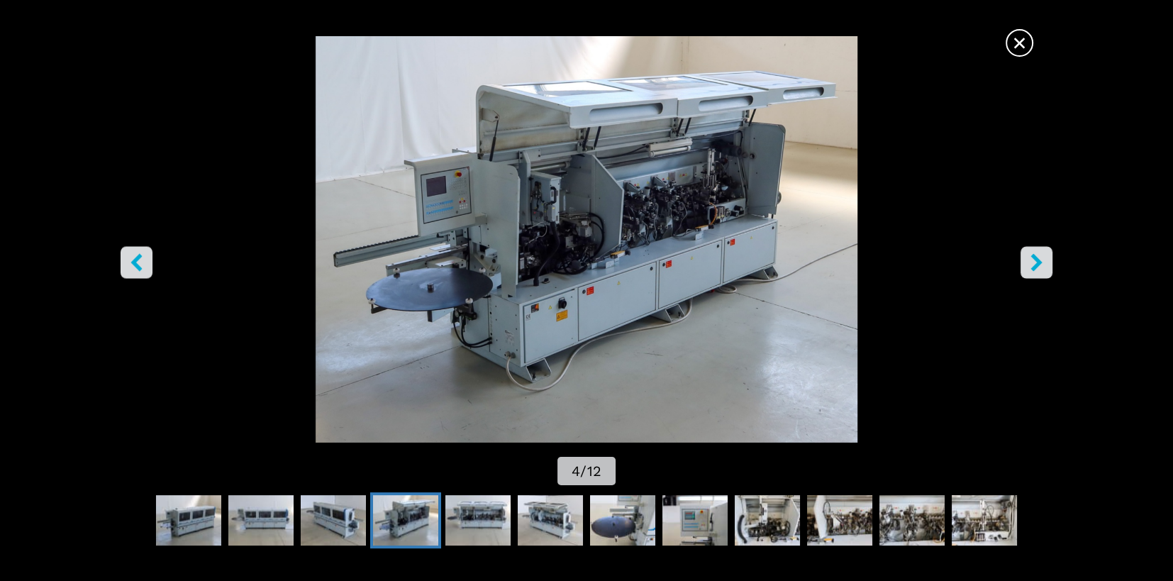
click at [1040, 268] on icon "right-button" at bounding box center [1036, 262] width 18 height 18
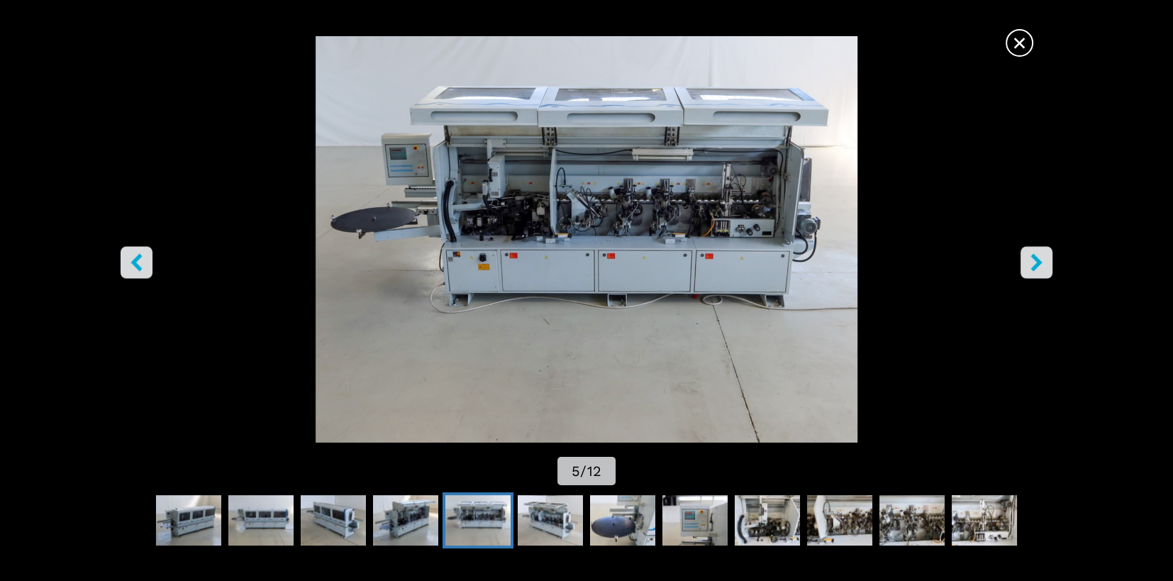
click at [1040, 268] on icon "right-button" at bounding box center [1036, 262] width 18 height 18
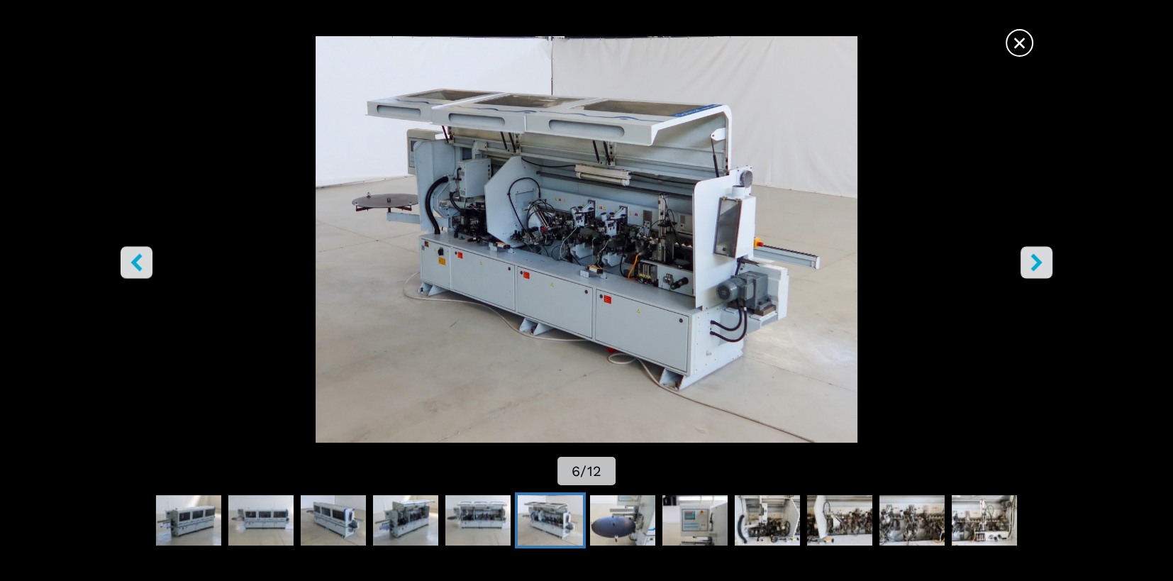
click at [1040, 268] on icon "right-button" at bounding box center [1036, 262] width 18 height 18
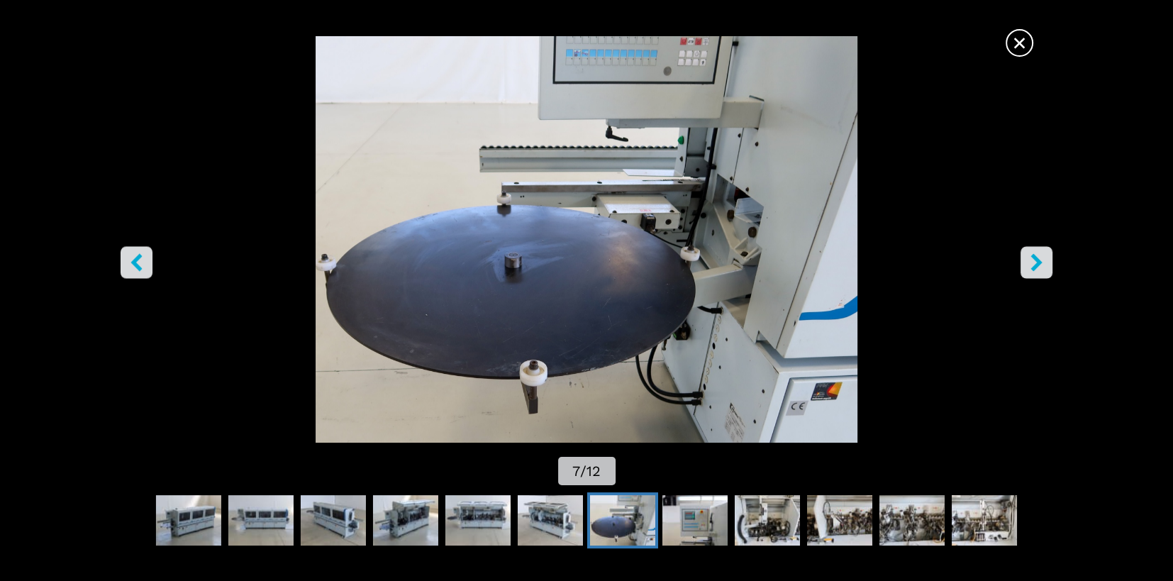
click at [1040, 268] on icon "right-button" at bounding box center [1036, 262] width 18 height 18
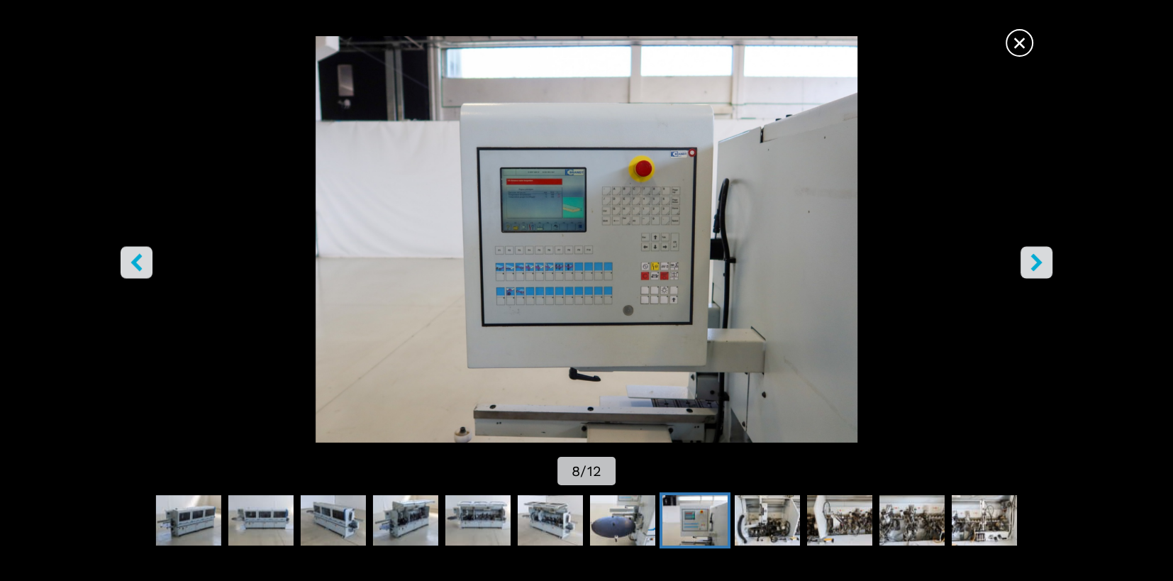
click at [1040, 268] on icon "right-button" at bounding box center [1036, 262] width 18 height 18
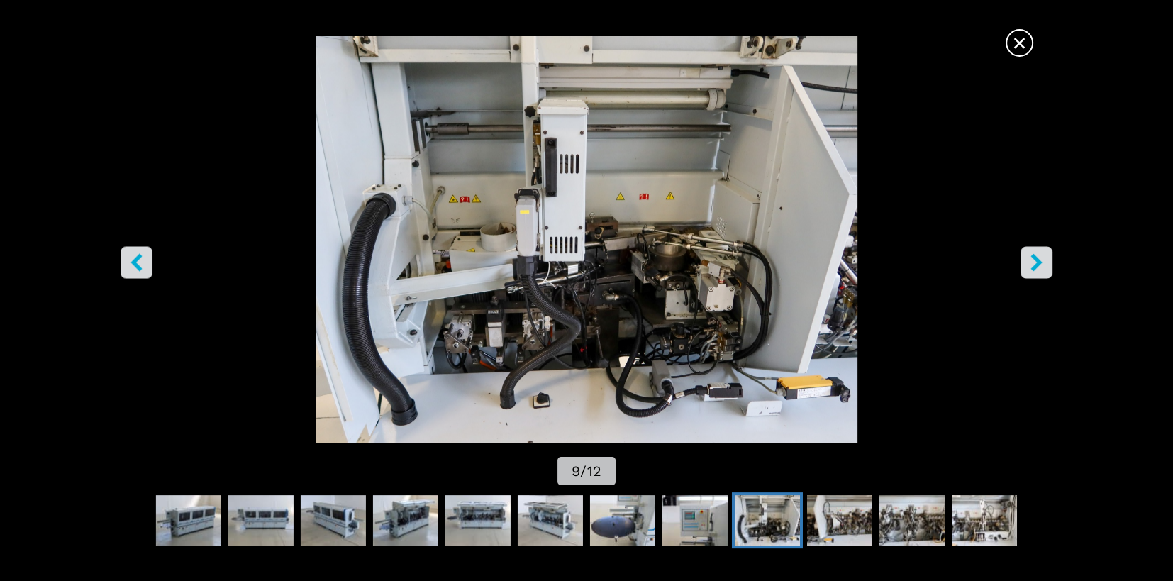
click at [1017, 40] on span "×" at bounding box center [1019, 40] width 25 height 25
